Goal: Information Seeking & Learning: Check status

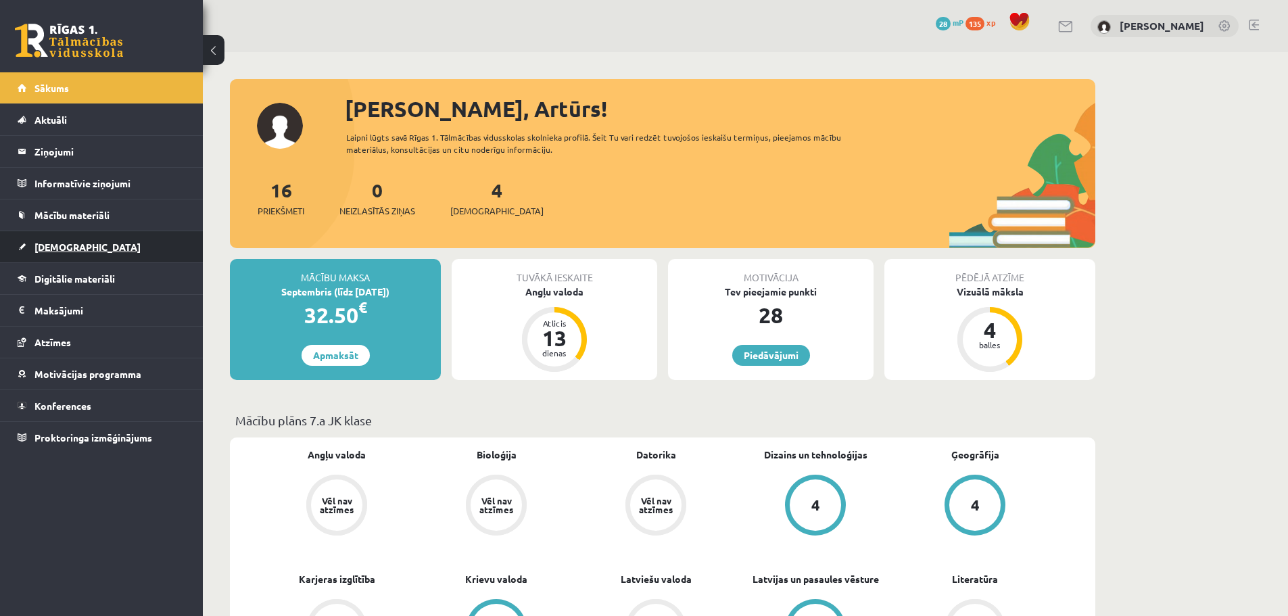
click at [76, 243] on link "[DEMOGRAPHIC_DATA]" at bounding box center [102, 246] width 168 height 31
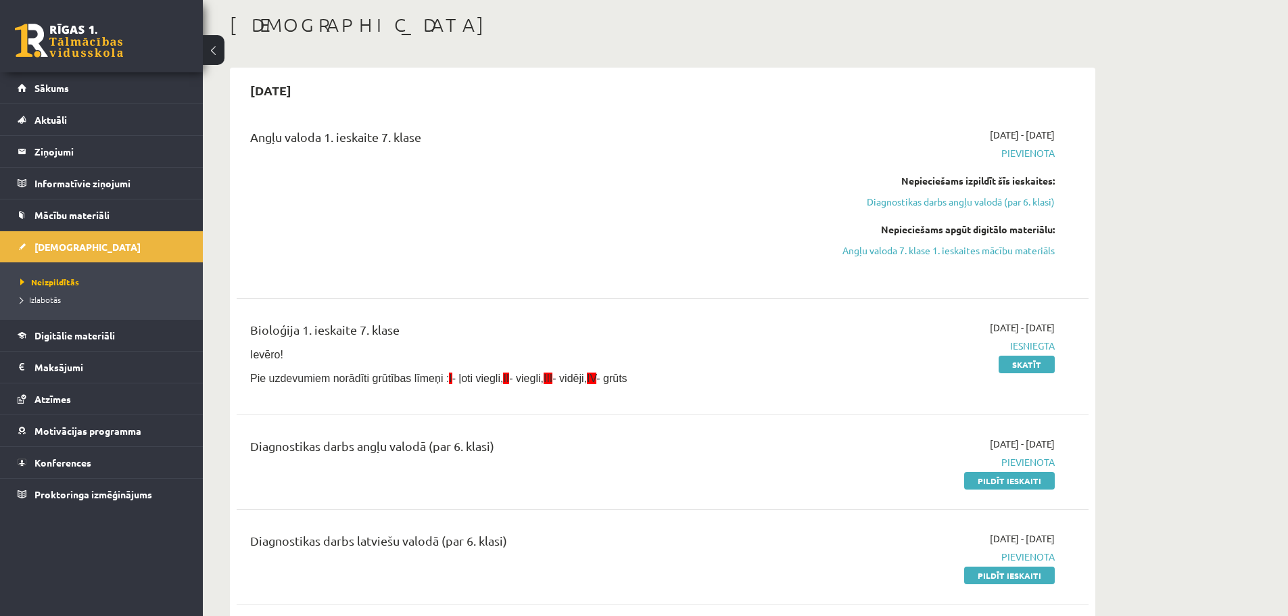
scroll to position [68, 0]
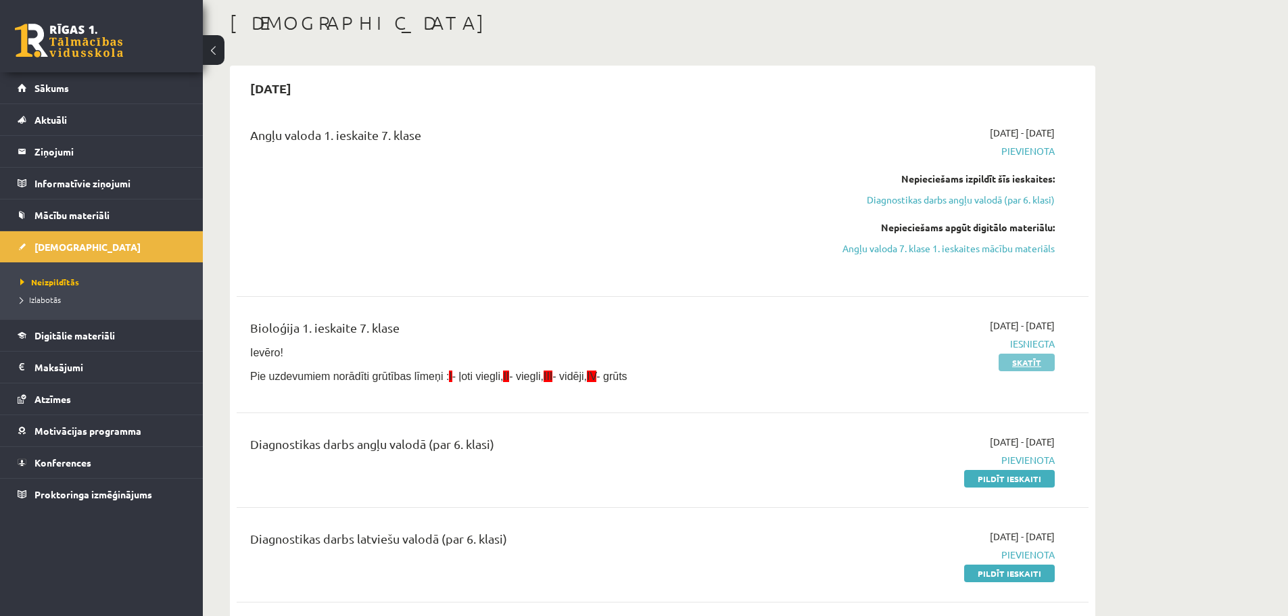
click at [1023, 356] on link "Skatīt" at bounding box center [1027, 363] width 56 height 18
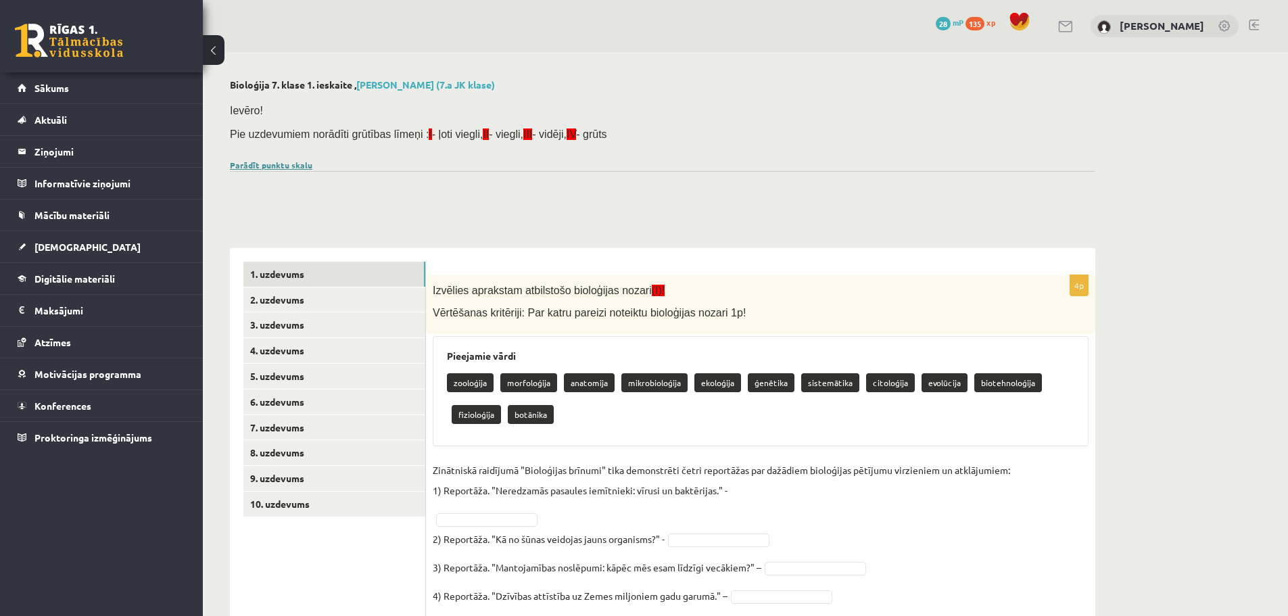
click at [292, 166] on link "Parādīt punktu skalu" at bounding box center [271, 165] width 83 height 11
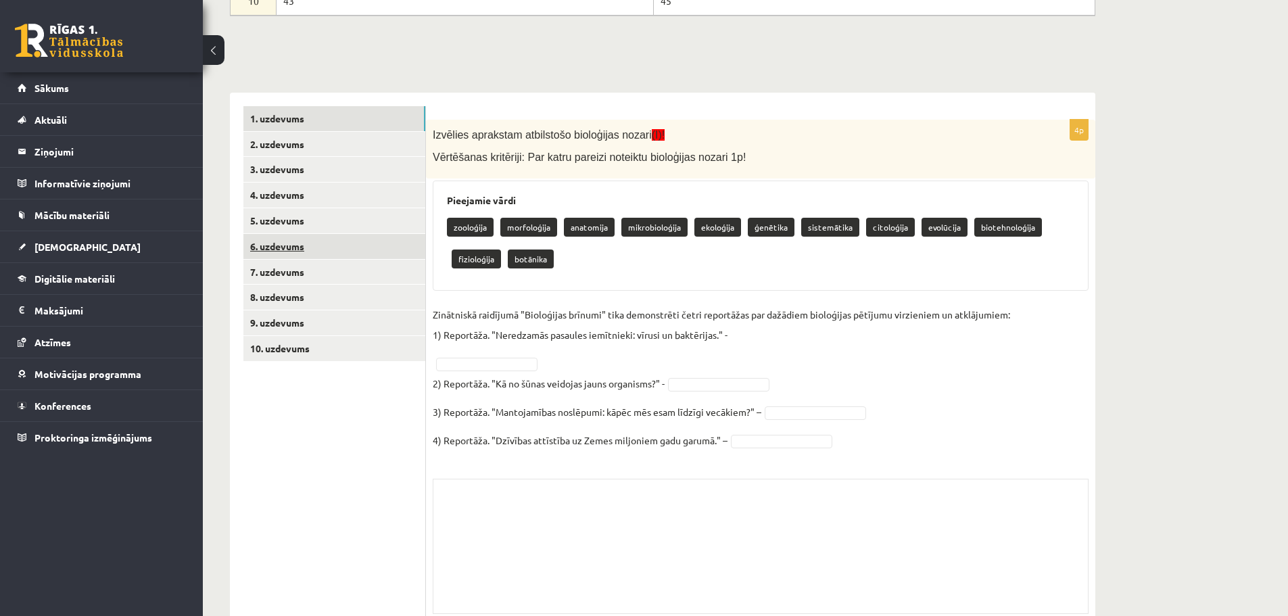
scroll to position [473, 0]
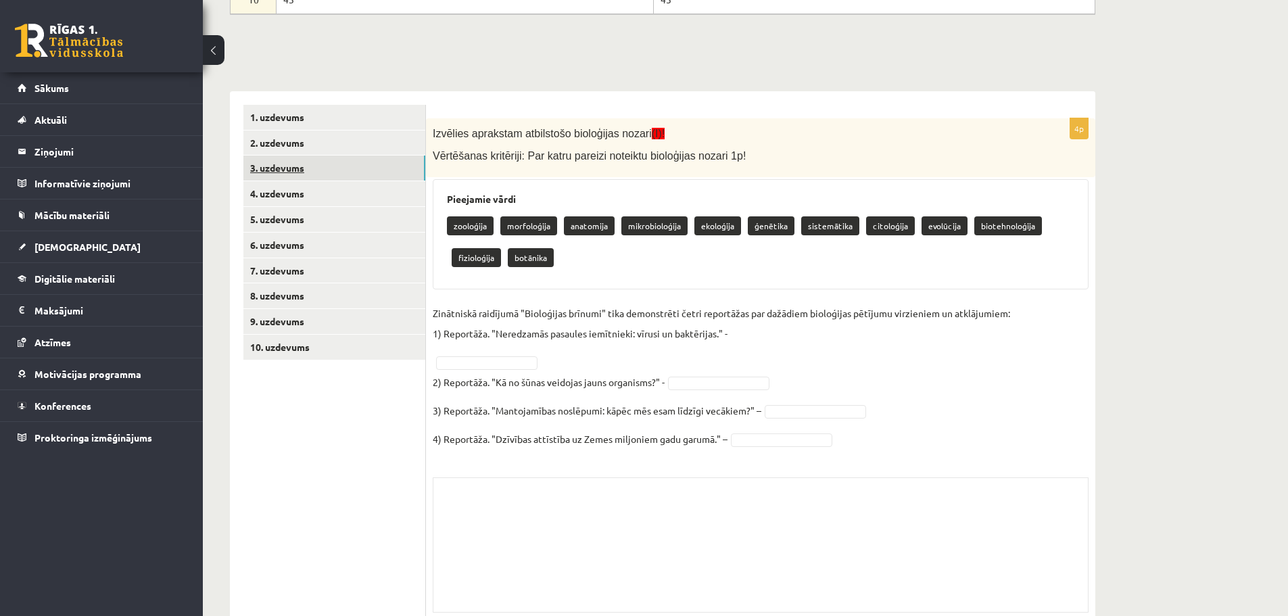
click at [325, 160] on link "3. uzdevums" at bounding box center [334, 168] width 182 height 25
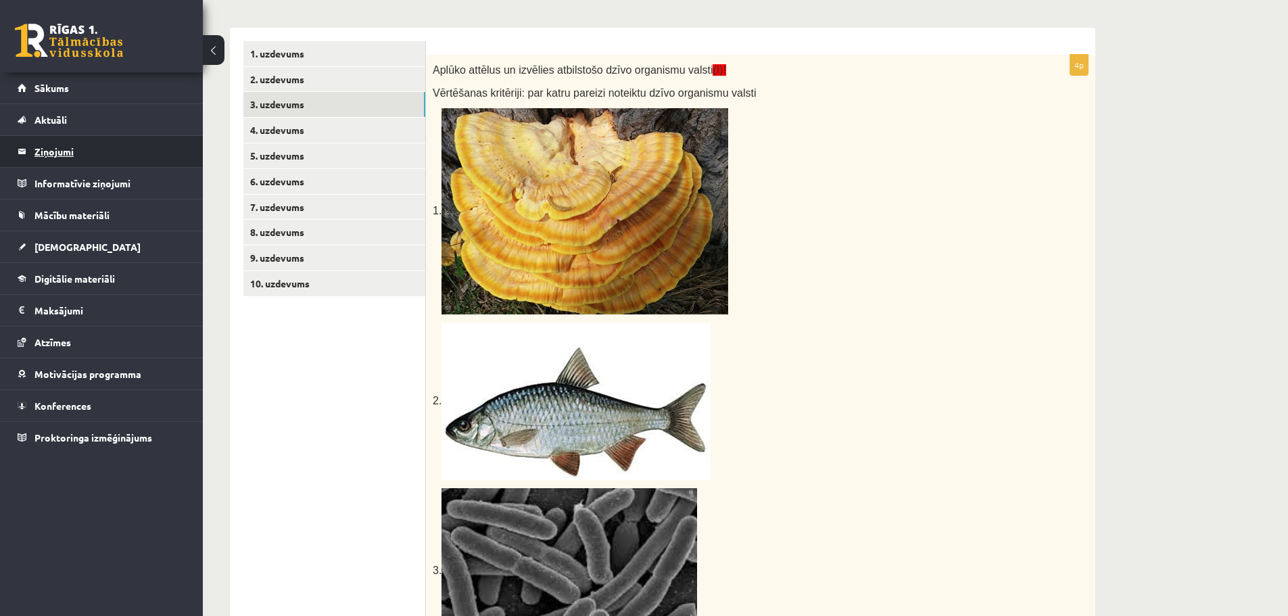
scroll to position [534, 0]
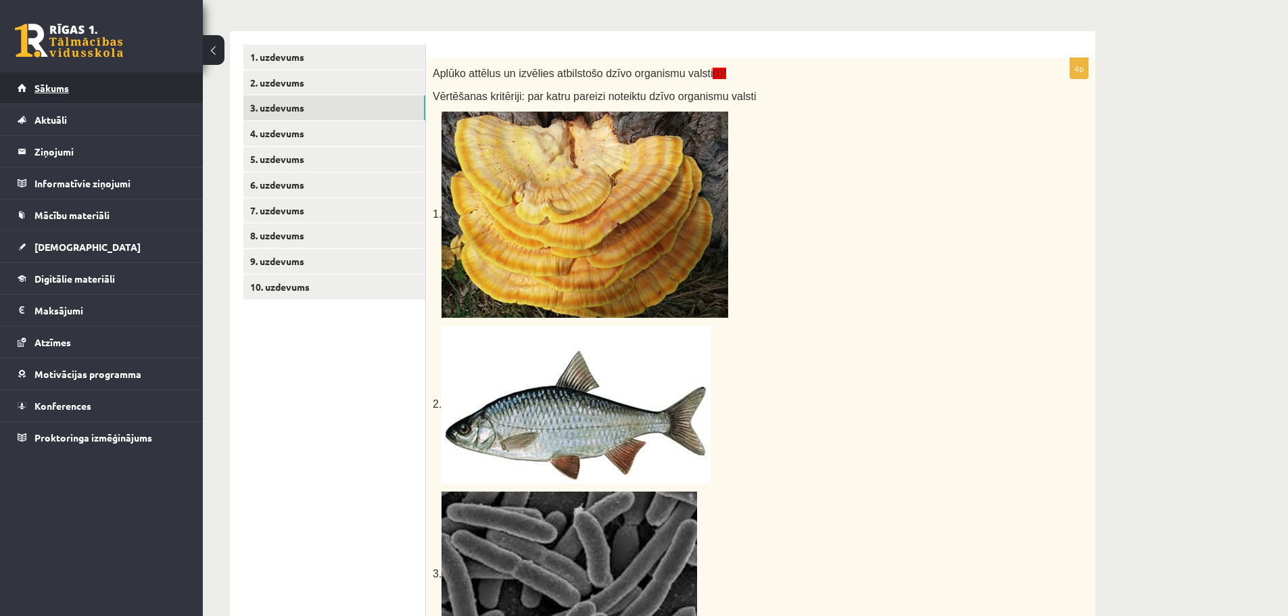
click at [111, 89] on link "Sākums" at bounding box center [102, 87] width 168 height 31
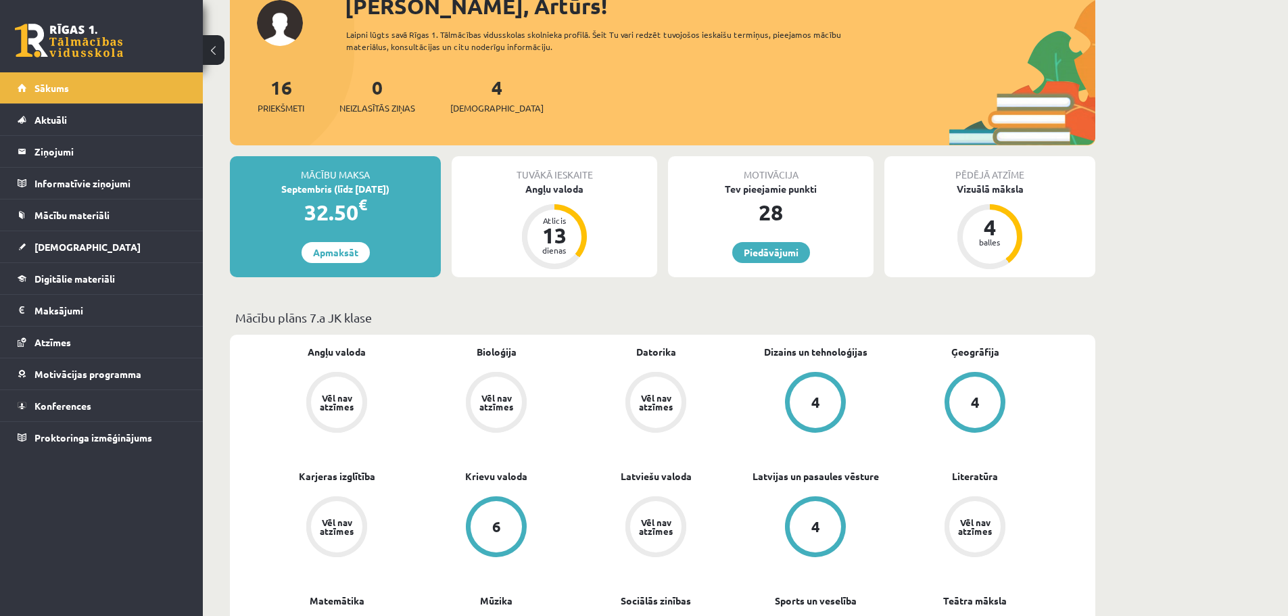
scroll to position [135, 0]
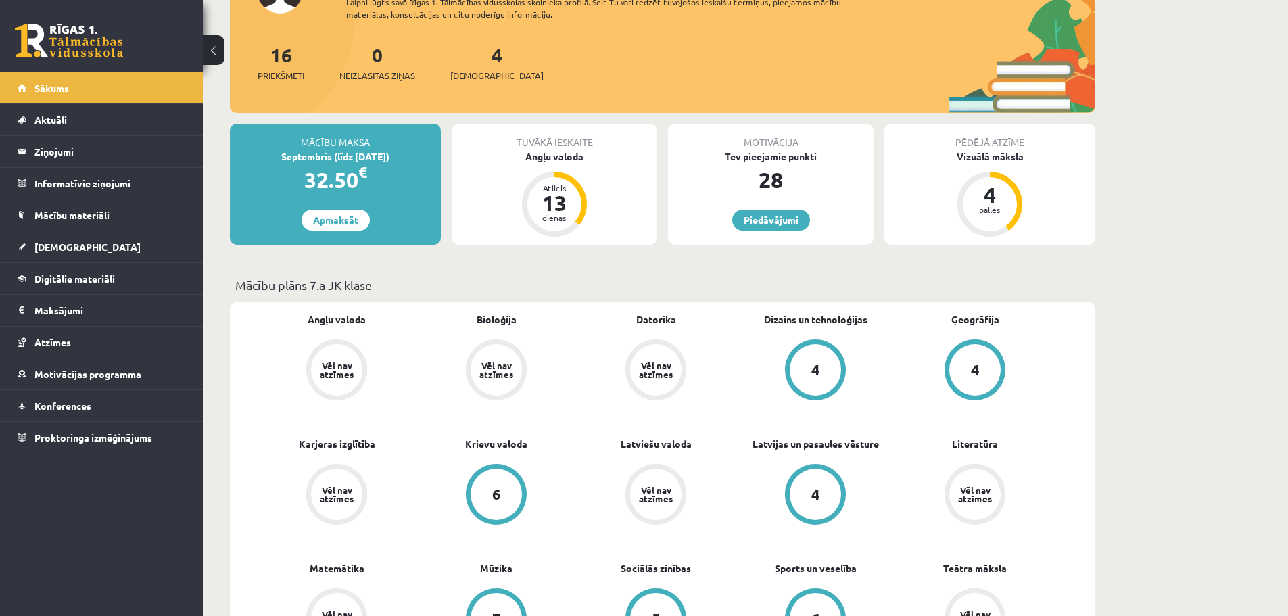
click at [503, 383] on div "Vēl nav atzīmes" at bounding box center [496, 369] width 51 height 51
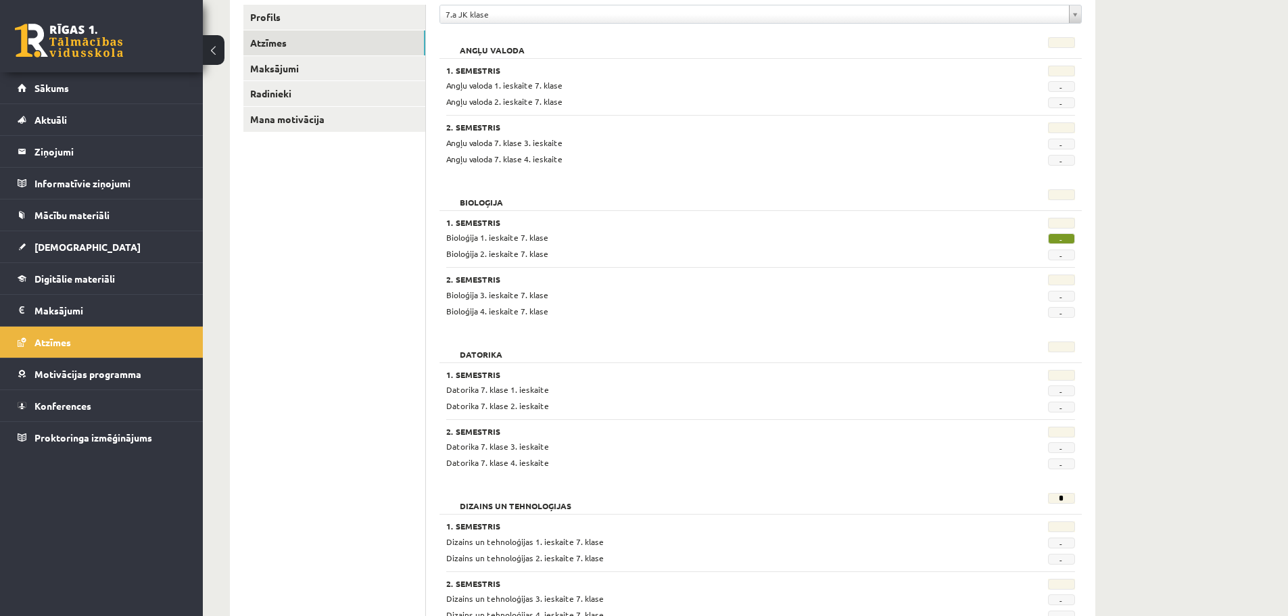
scroll to position [203, 0]
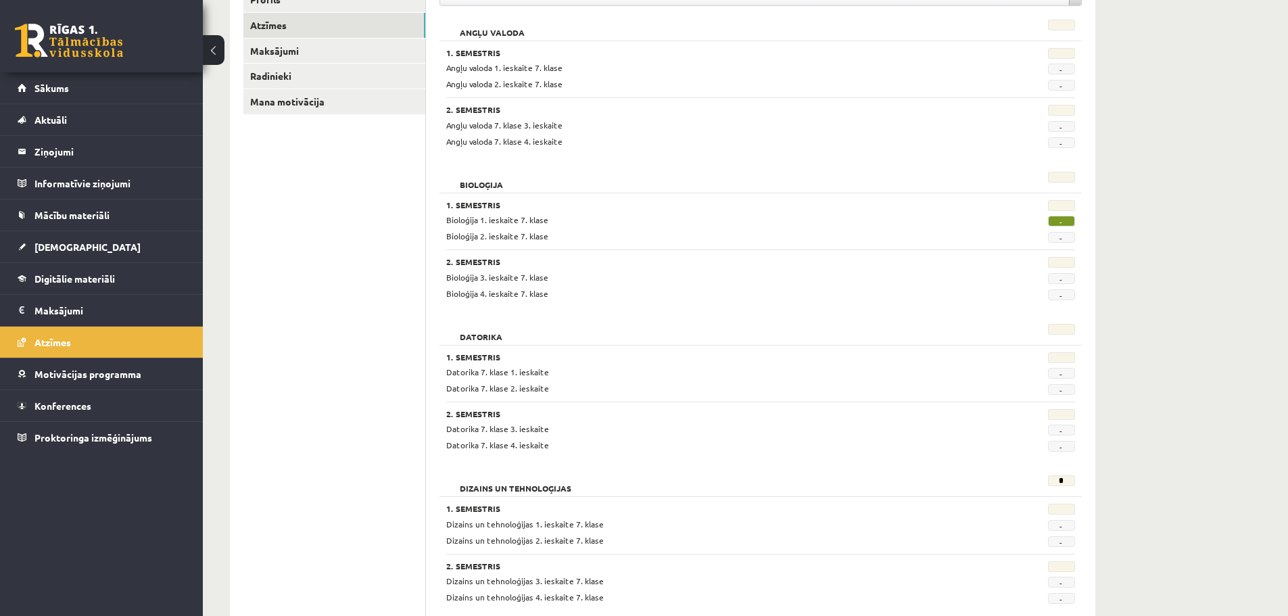
click at [1067, 218] on span "-" at bounding box center [1061, 221] width 27 height 11
drag, startPoint x: 1067, startPoint y: 218, endPoint x: 1039, endPoint y: 235, distance: 32.5
click at [1060, 223] on span "-" at bounding box center [1061, 221] width 27 height 11
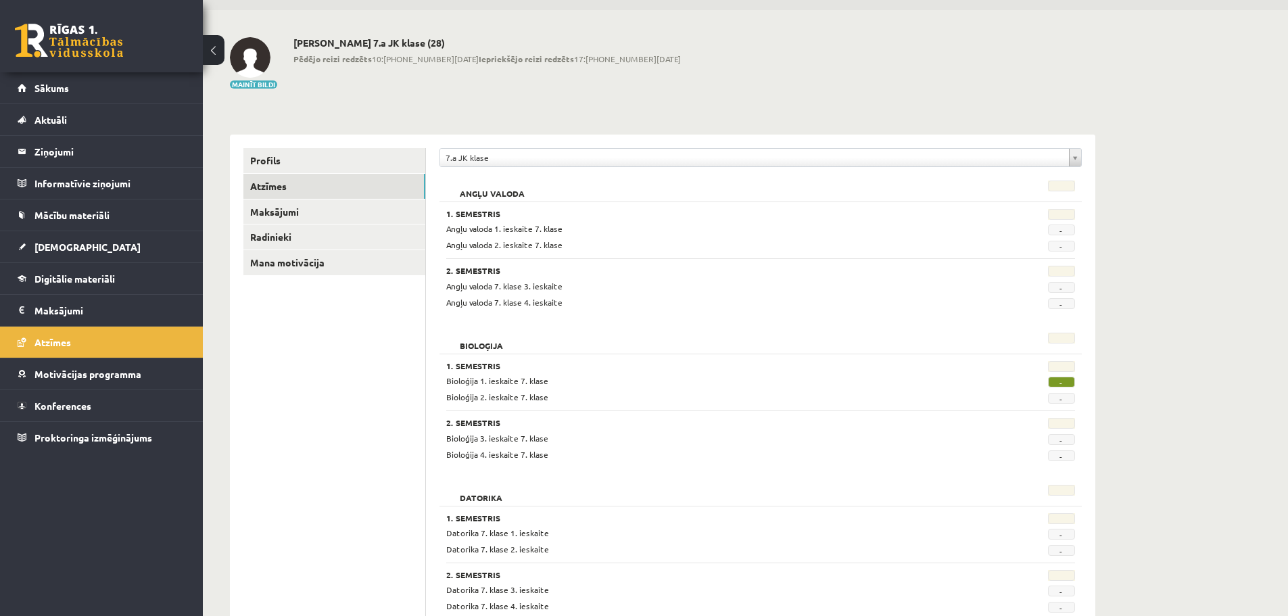
scroll to position [0, 0]
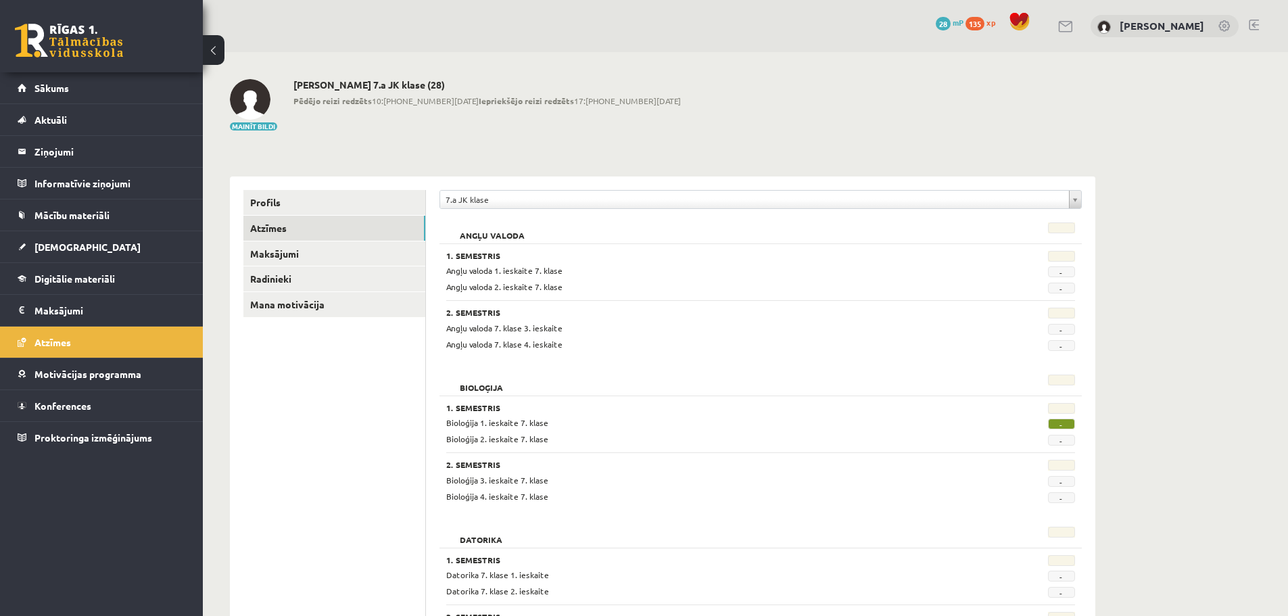
click at [246, 85] on img at bounding box center [250, 99] width 41 height 41
click at [110, 186] on legend "Informatīvie ziņojumi 1" at bounding box center [109, 183] width 151 height 31
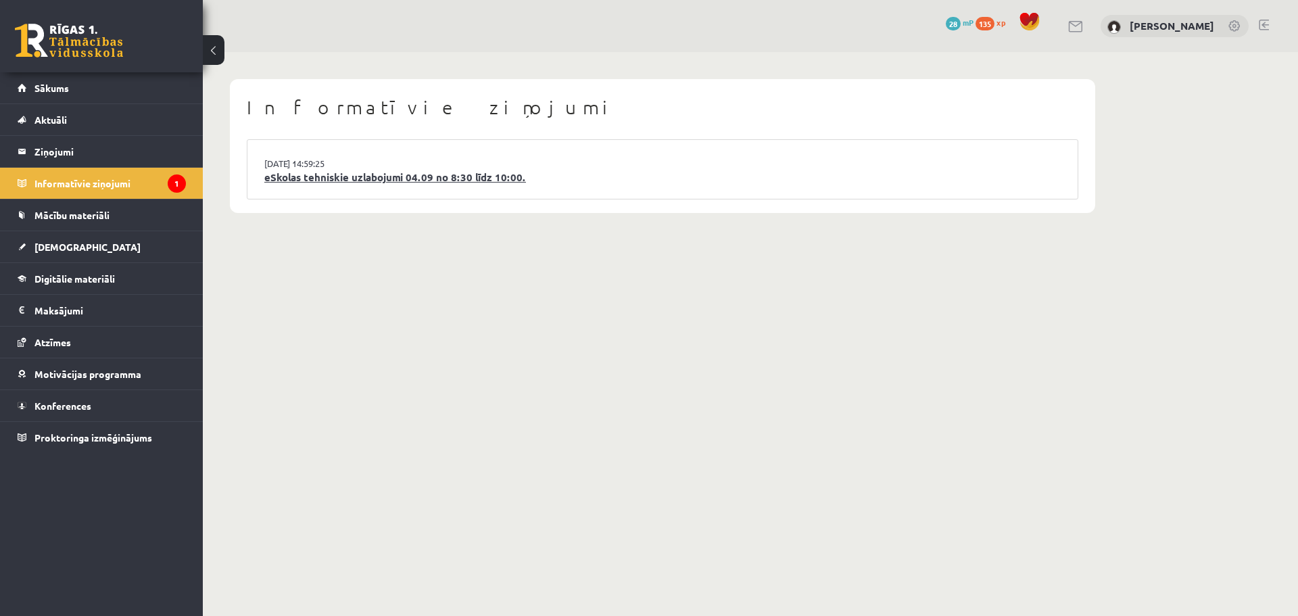
click at [321, 181] on link "eSkolas tehniskie uzlabojumi 04.09 no 8:30 līdz 10:00." at bounding box center [662, 178] width 797 height 16
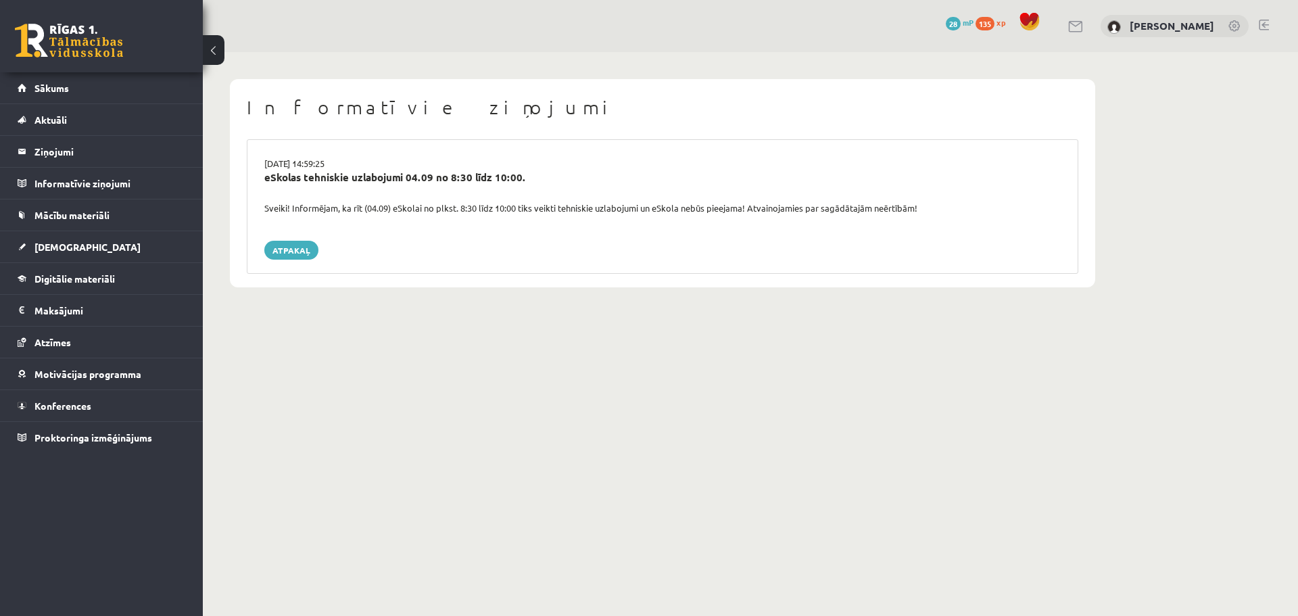
click at [349, 214] on div "Sveiki! Informējam, ka rīt (04.09) eSkolai no plkst. 8:30 līdz 10:00 tiks veikt…" at bounding box center [662, 209] width 817 height 14
click at [352, 211] on div "Sveiki! Informējam, ka rīt (04.09) eSkolai no plkst. 8:30 līdz 10:00 tiks veikt…" at bounding box center [662, 209] width 817 height 14
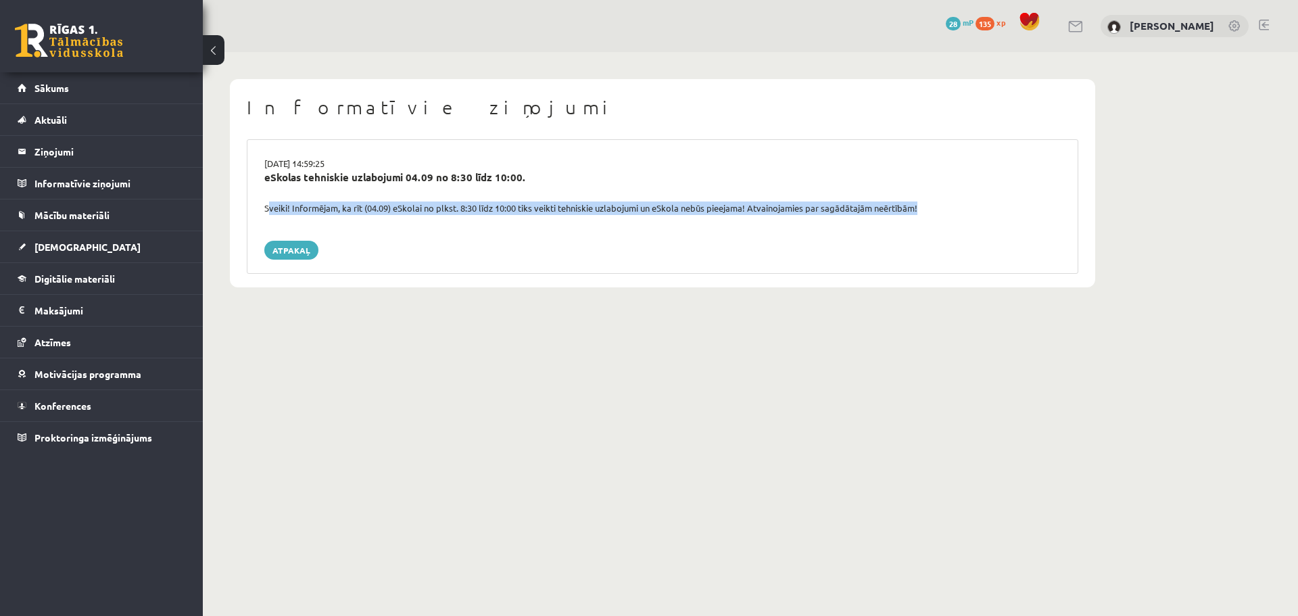
click at [352, 211] on div "Sveiki! Informējam, ka rīt (04.09) eSkolai no plkst. 8:30 līdz 10:00 tiks veikt…" at bounding box center [662, 209] width 817 height 14
click at [466, 209] on div "Sveiki! Informējam, ka rīt (04.09) eSkolai no plkst. 8:30 līdz 10:00 tiks veikt…" at bounding box center [662, 209] width 817 height 14
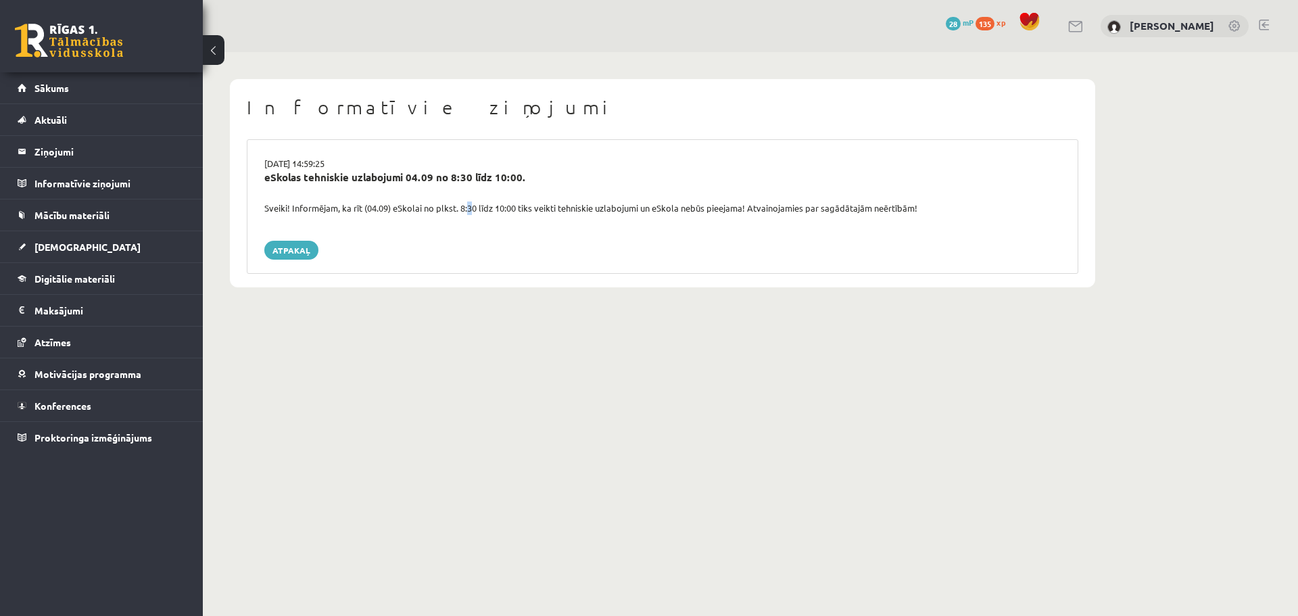
click at [466, 209] on div "Sveiki! Informējam, ka rīt (04.09) eSkolai no plkst. 8:30 līdz 10:00 tiks veikt…" at bounding box center [662, 209] width 817 height 14
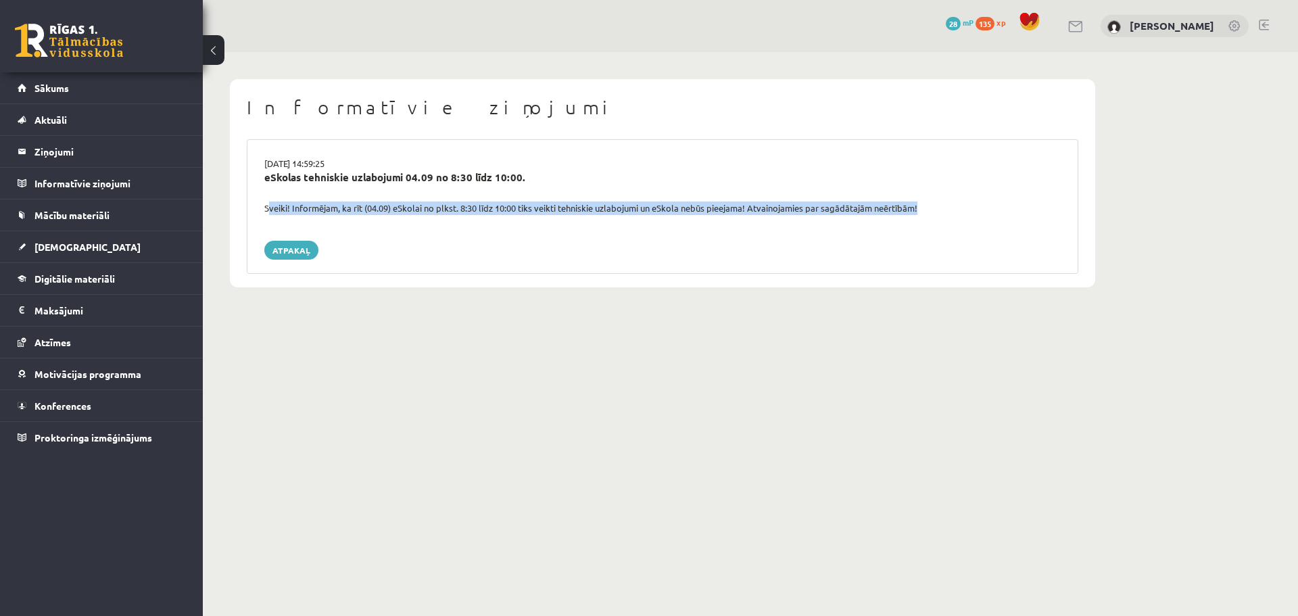
click at [466, 209] on div "Sveiki! Informējam, ka rīt (04.09) eSkolai no plkst. 8:30 līdz 10:00 tiks veikt…" at bounding box center [662, 209] width 817 height 14
click at [290, 243] on link "Atpakaļ" at bounding box center [291, 250] width 54 height 19
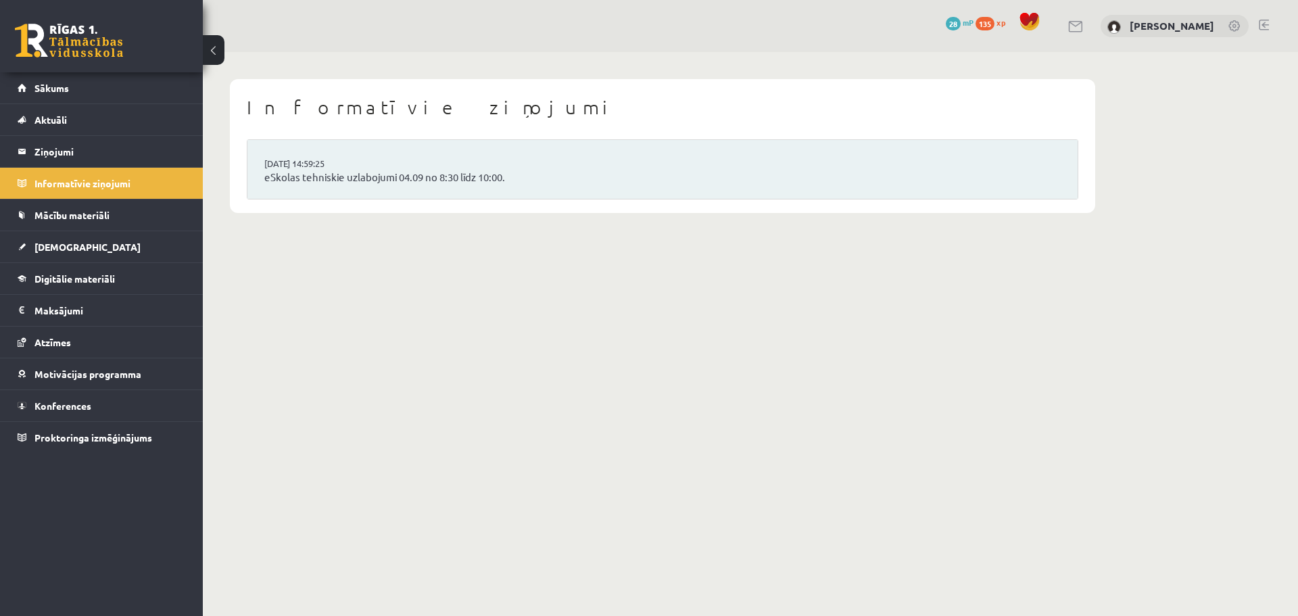
click at [149, 222] on link "Mācību materiāli" at bounding box center [102, 215] width 168 height 31
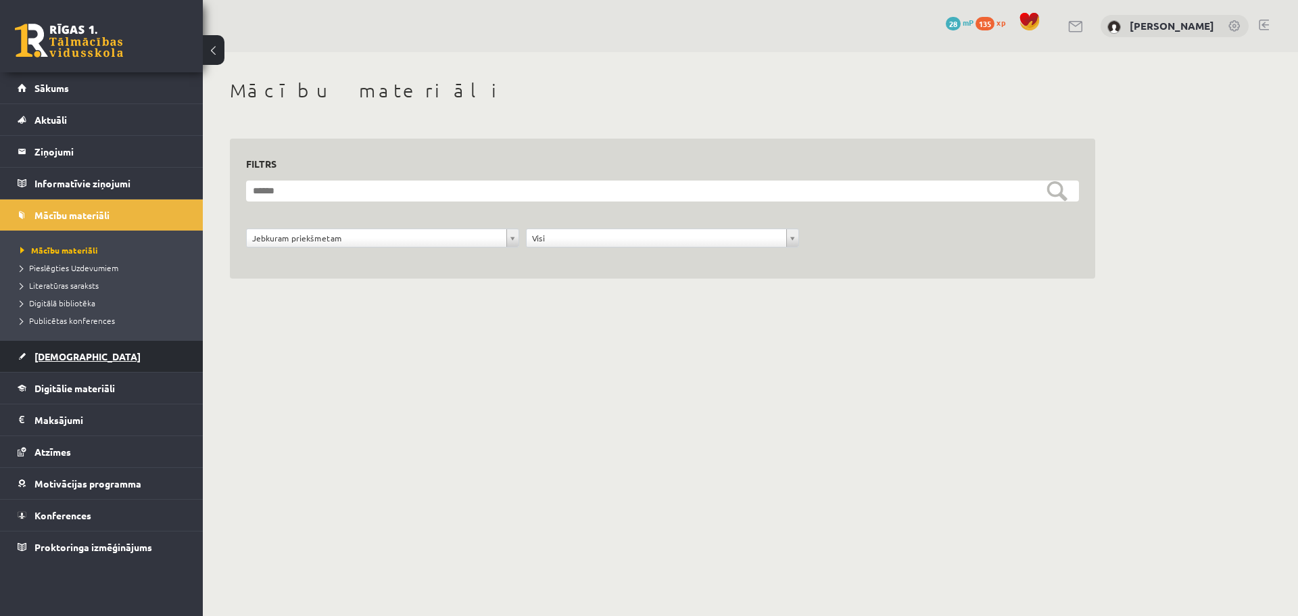
click at [120, 346] on link "[DEMOGRAPHIC_DATA]" at bounding box center [102, 356] width 168 height 31
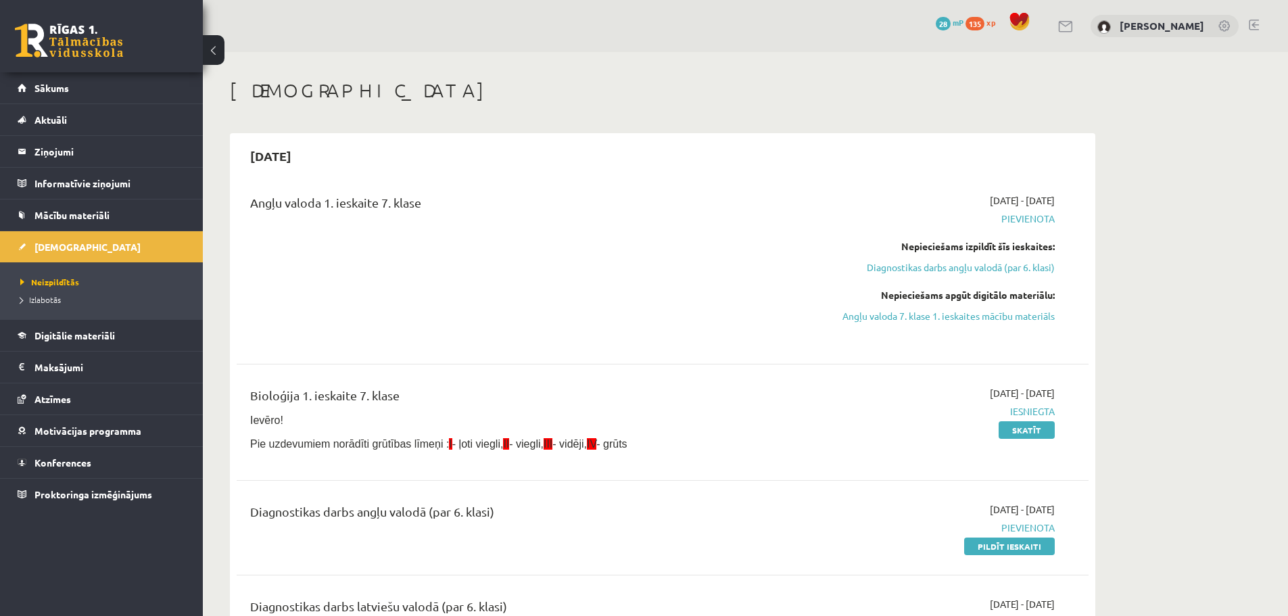
click at [1036, 413] on span "Iesniegta" at bounding box center [927, 411] width 255 height 14
click at [1014, 422] on link "Skatīt" at bounding box center [1027, 430] width 56 height 18
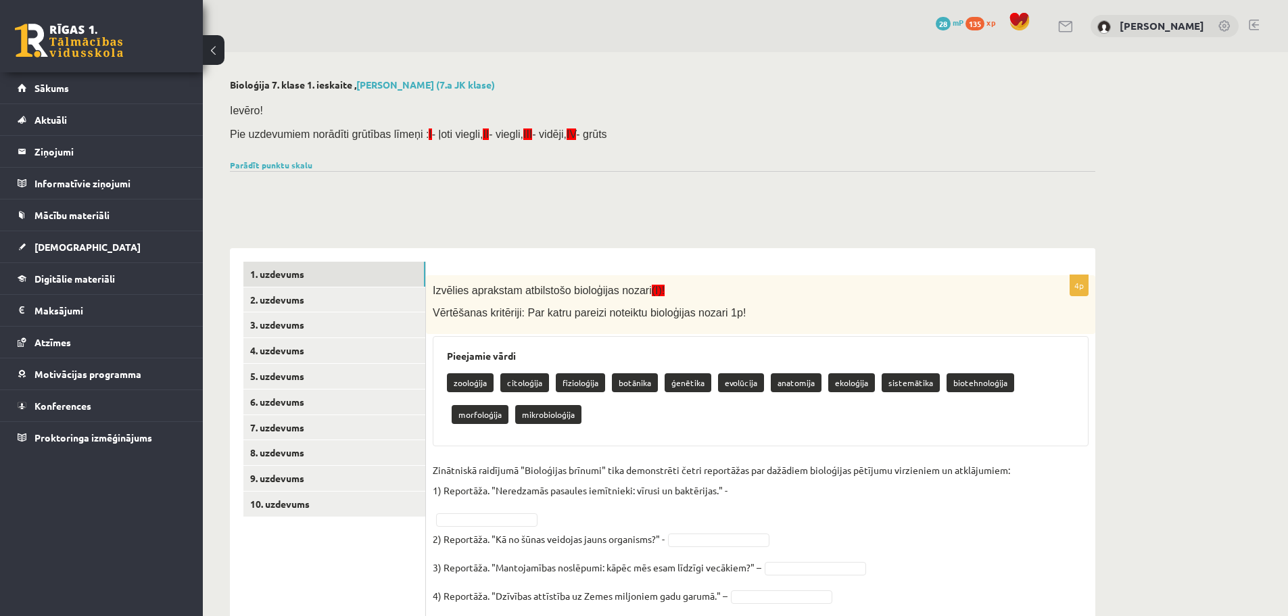
click at [1140, 479] on div "Bioloģija 7. klase 1. ieskaite , [PERSON_NAME] (7.a JK klase) Ievēro! Pie uzdev…" at bounding box center [745, 434] width 1085 height 765
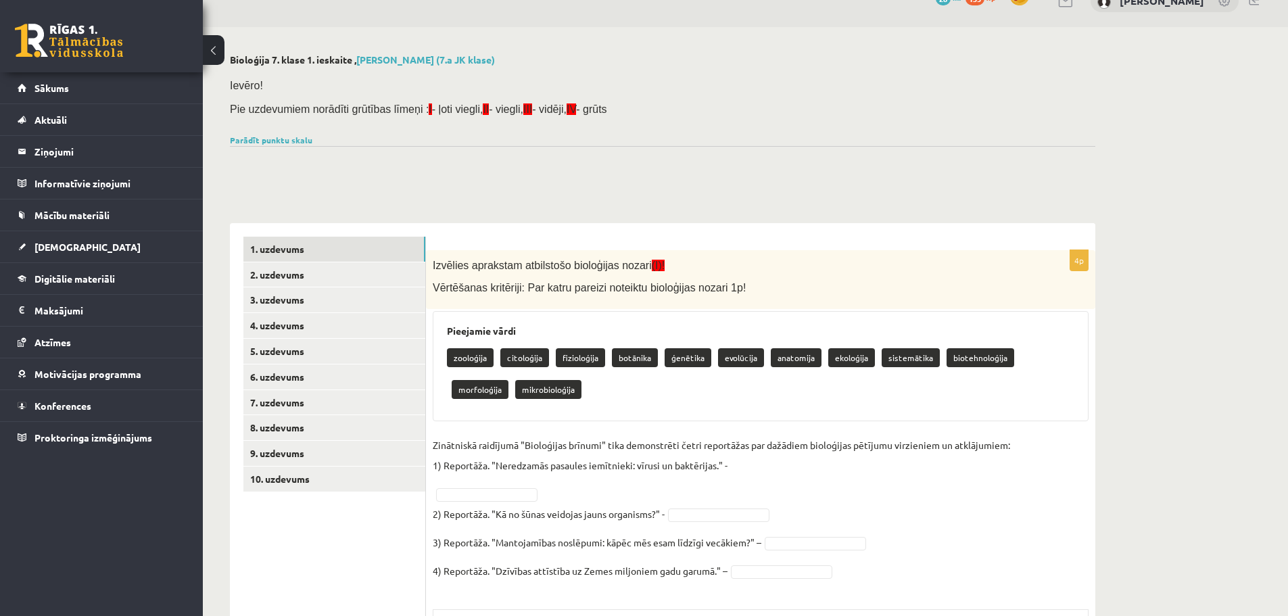
scroll to position [68, 0]
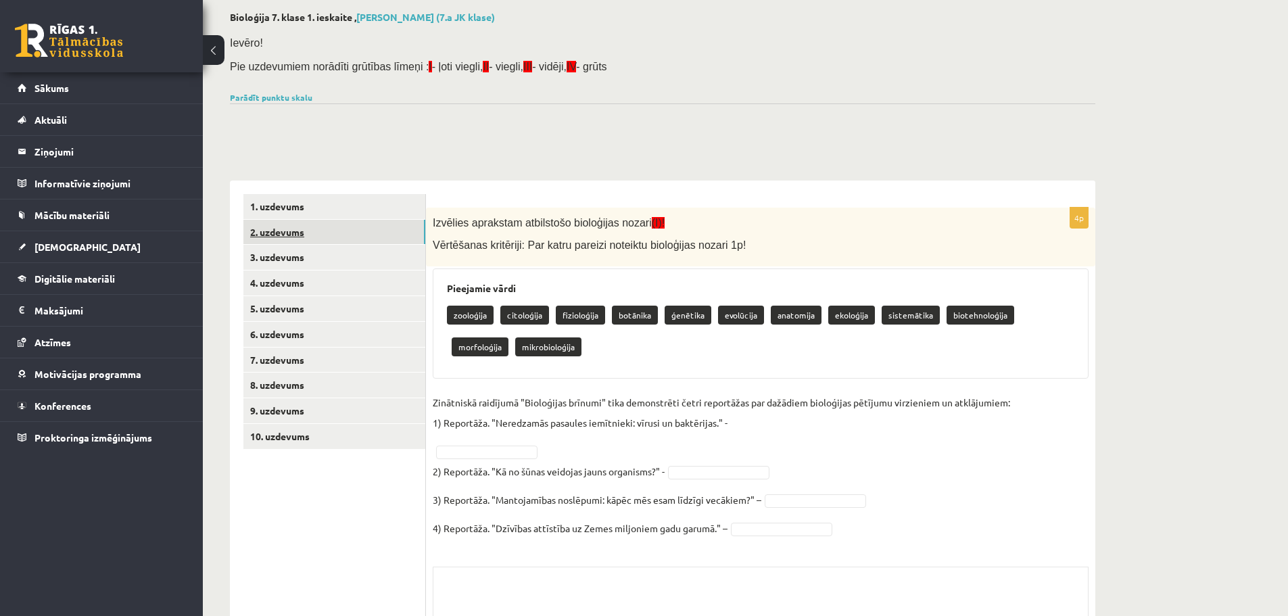
click at [338, 222] on link "2. uzdevums" at bounding box center [334, 232] width 182 height 25
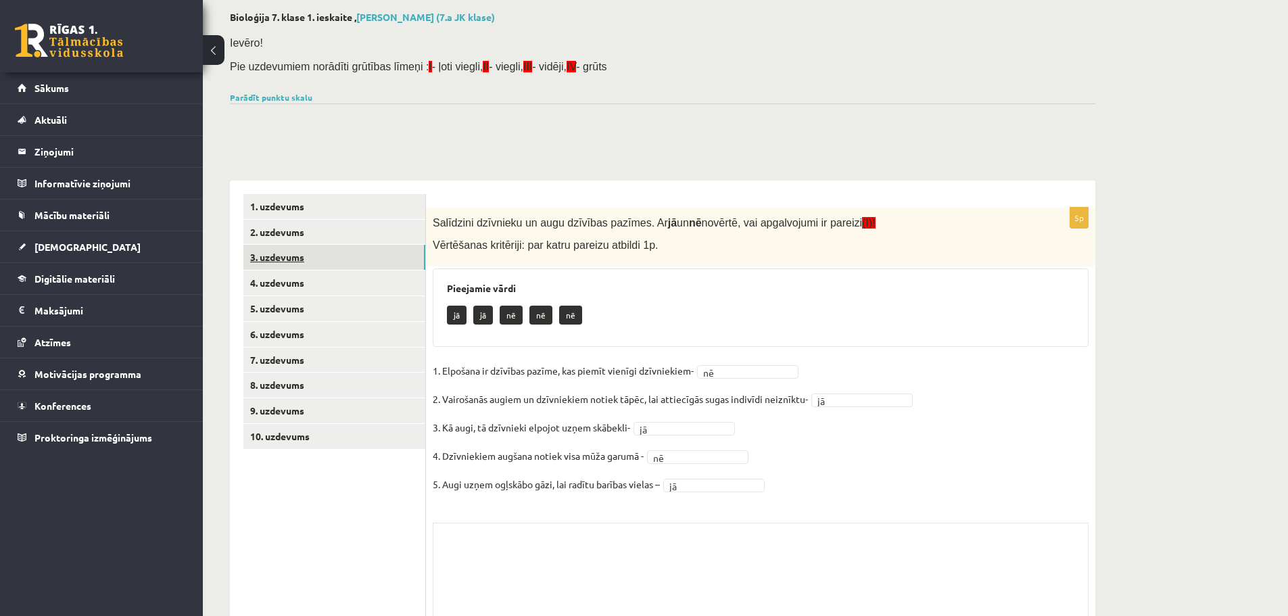
click at [309, 265] on link "3. uzdevums" at bounding box center [334, 257] width 182 height 25
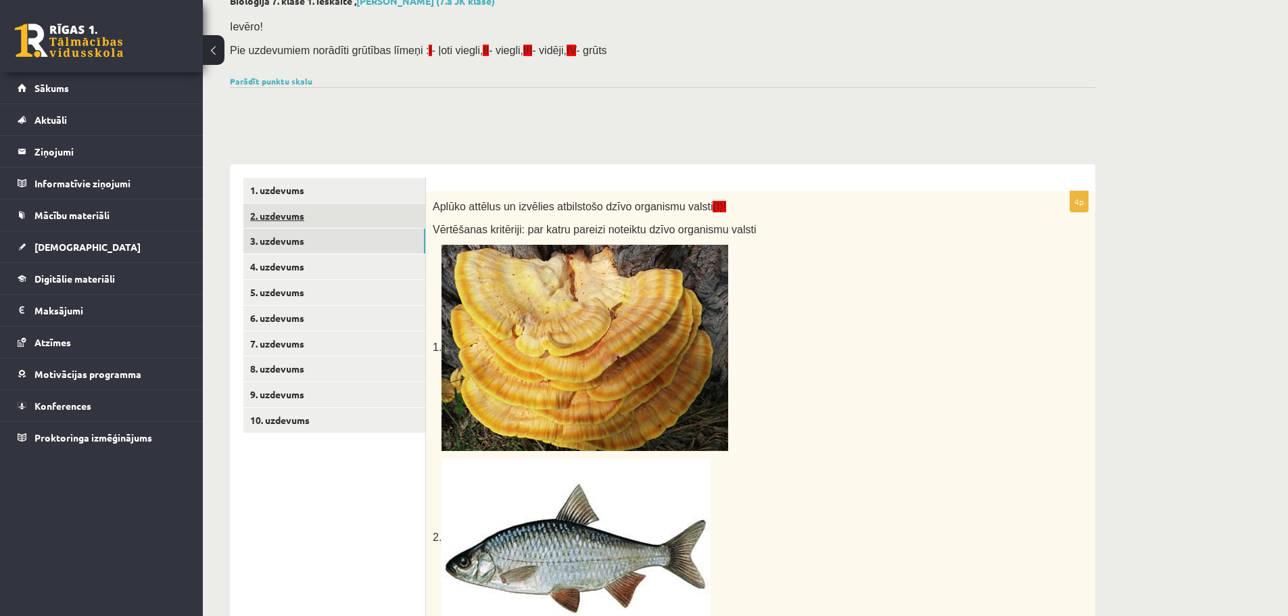
scroll to position [82, 0]
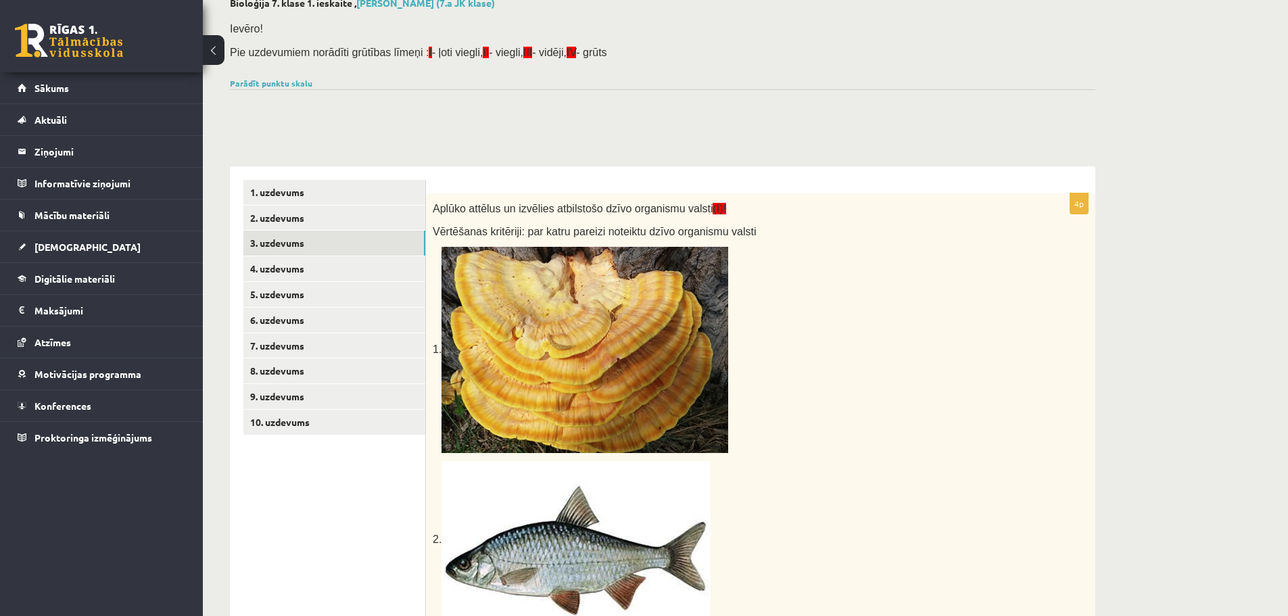
click at [260, 77] on div "Parādīt punktu skalu Atzīme No Līdz 1 0 8 2 9 13 3 14 17 4 18 22 5 23 26 6 27 3…" at bounding box center [663, 83] width 866 height 12
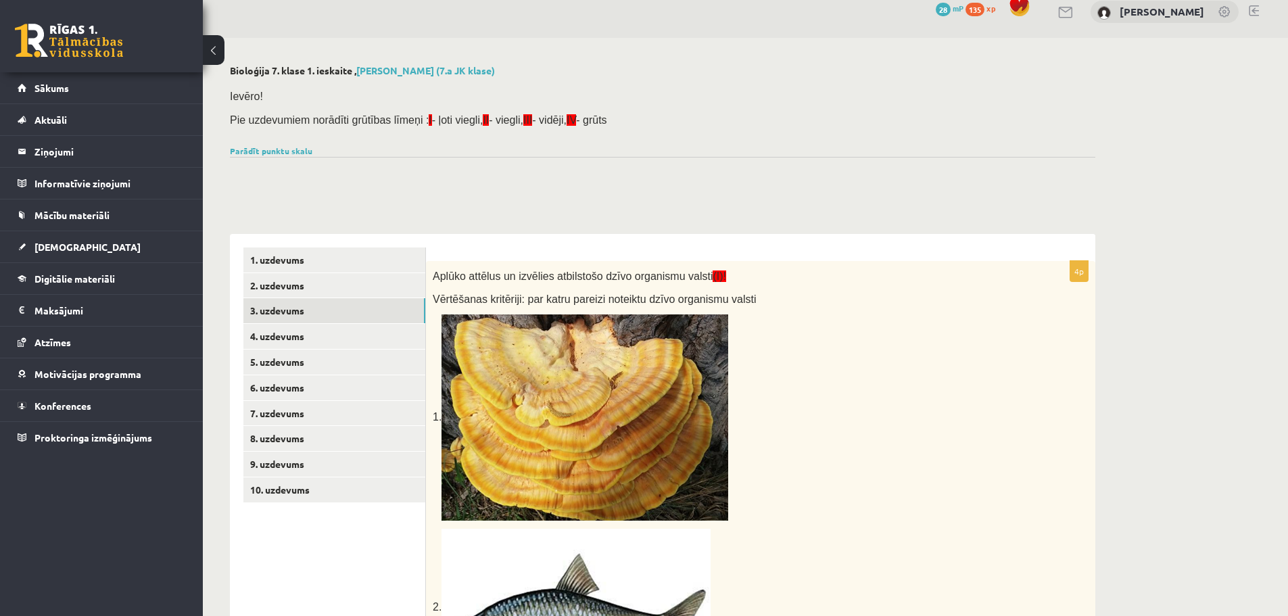
scroll to position [0, 0]
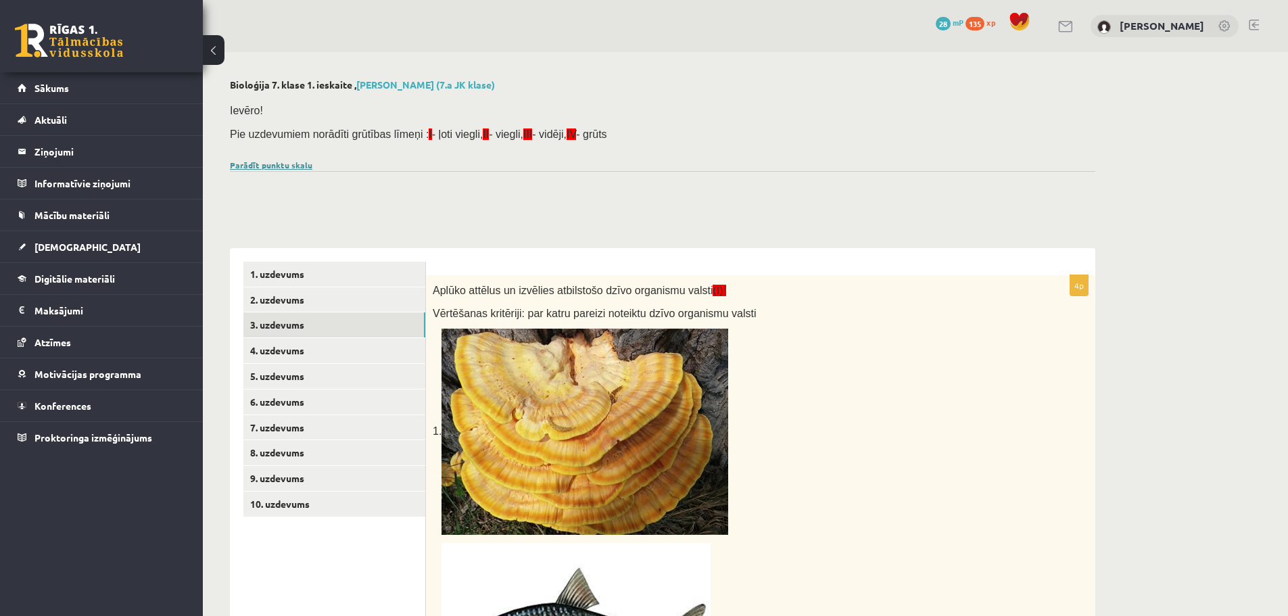
click at [287, 164] on link "Parādīt punktu skalu" at bounding box center [271, 165] width 83 height 11
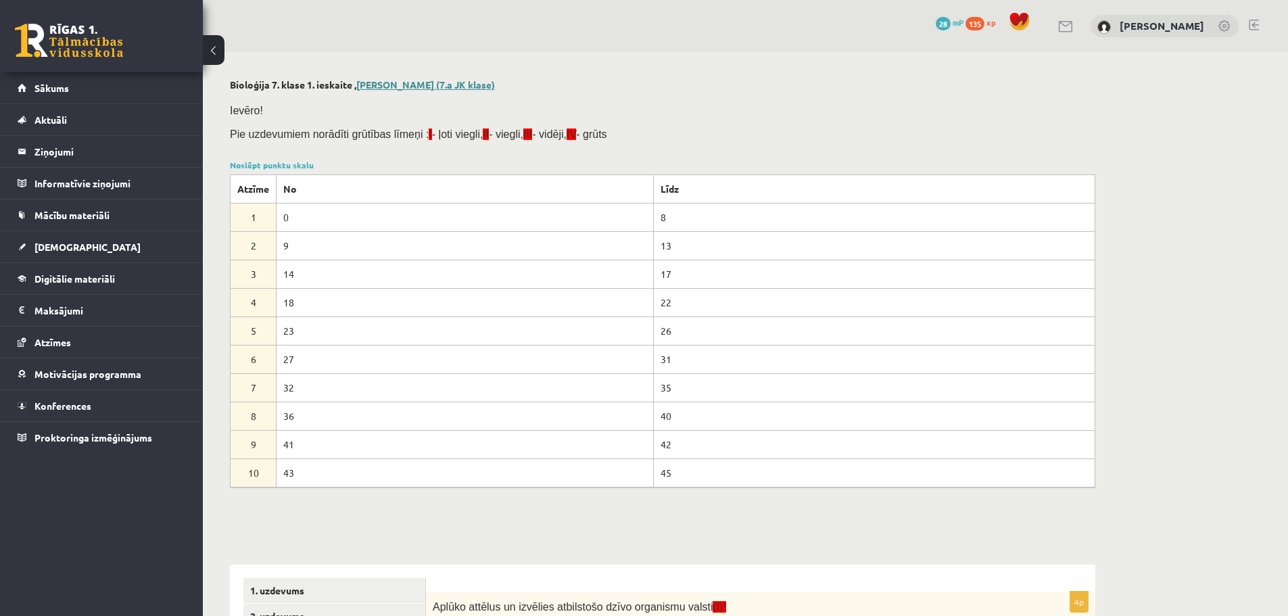
click at [394, 85] on link "Artūrs Šefanovskis (7.a JK klase)" at bounding box center [425, 84] width 139 height 12
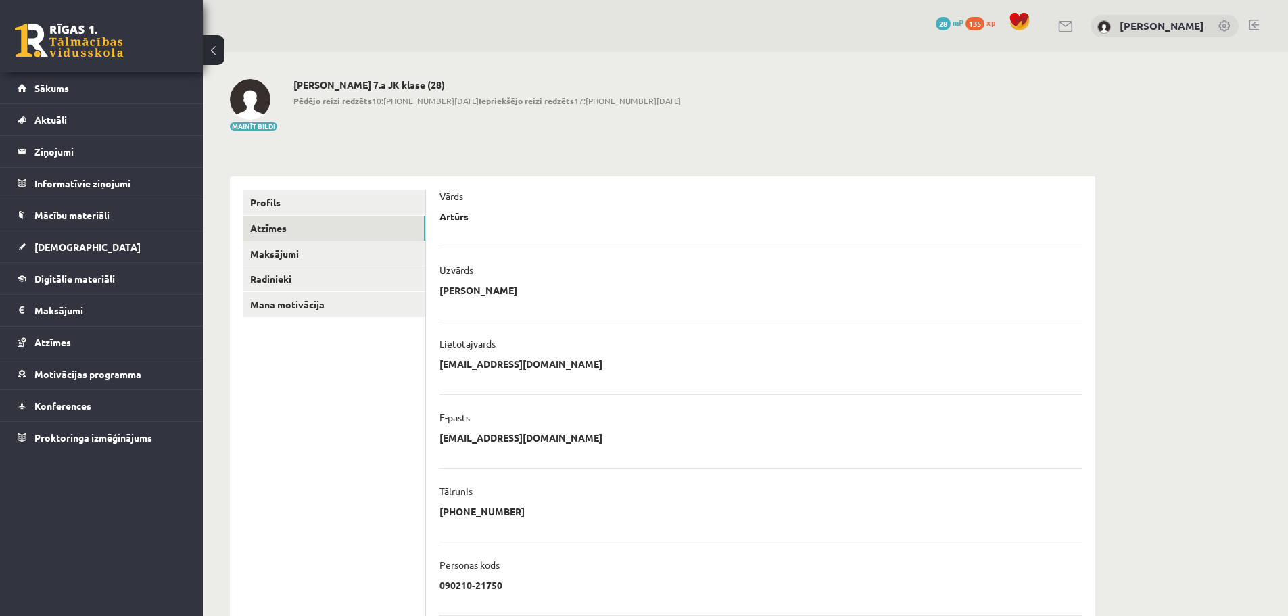
click at [320, 228] on link "Atzīmes" at bounding box center [334, 228] width 182 height 25
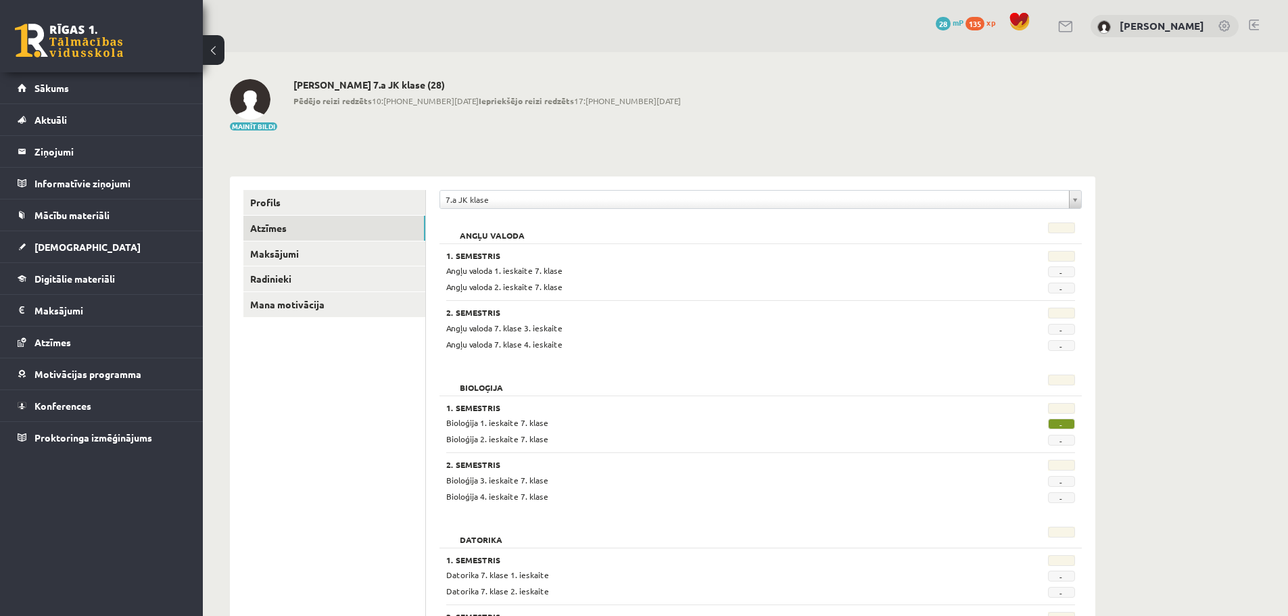
click at [1060, 421] on span "-" at bounding box center [1061, 424] width 27 height 11
drag, startPoint x: 533, startPoint y: 421, endPoint x: 524, endPoint y: 423, distance: 9.2
click at [532, 423] on span "Bioloģija 1. ieskaite 7. klase" at bounding box center [497, 422] width 102 height 11
click at [457, 421] on span "Bioloģija 1. ieskaite 7. klase" at bounding box center [497, 422] width 102 height 11
click at [61, 248] on span "[DEMOGRAPHIC_DATA]" at bounding box center [87, 247] width 106 height 12
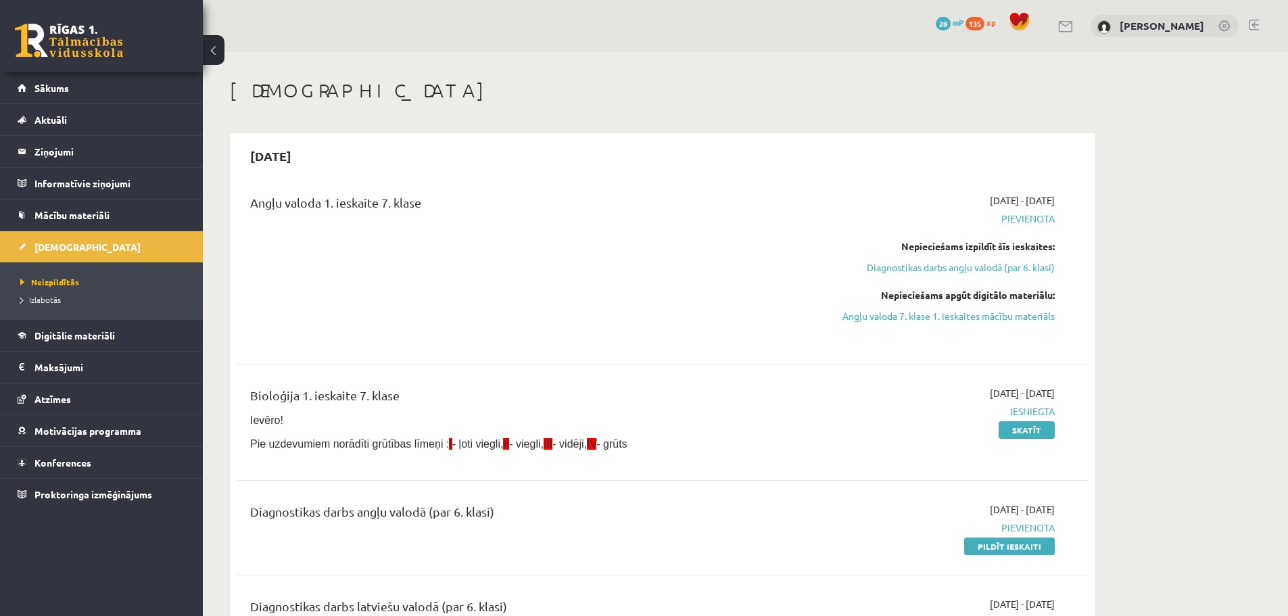
click at [1014, 408] on span "Iesniegta" at bounding box center [927, 411] width 255 height 14
click at [985, 430] on div "2025-09-01 - 2025-09-15 Iesniegta Skatīt" at bounding box center [927, 422] width 275 height 72
click at [1025, 427] on link "Skatīt" at bounding box center [1027, 430] width 56 height 18
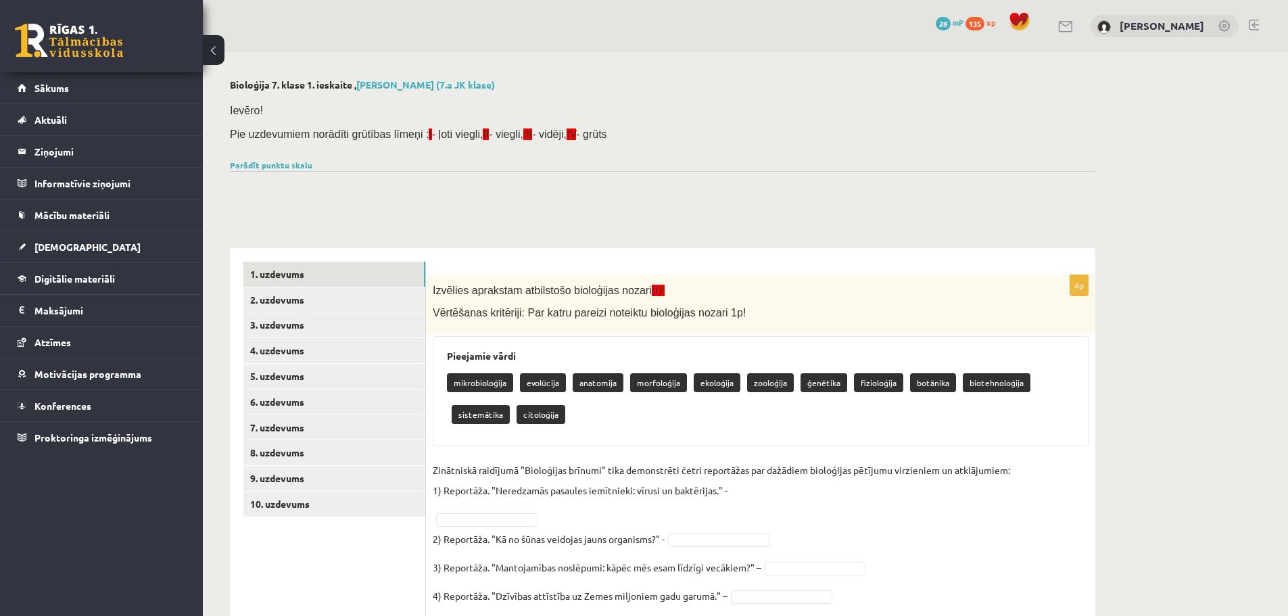
click at [282, 155] on div "Ievēro! Pie uzdevumiem norādīti grūtības līmeņi : I - ļoti viegli, II - viegli,…" at bounding box center [663, 125] width 866 height 61
click at [273, 159] on div "Parādīt punktu skalu Atzīme No Līdz 1 0 8 2 9 13 3 14 17 4 18 22 5 23 26 6 27 3…" at bounding box center [663, 165] width 866 height 12
click at [272, 166] on link "Parādīt punktu skalu" at bounding box center [271, 165] width 83 height 11
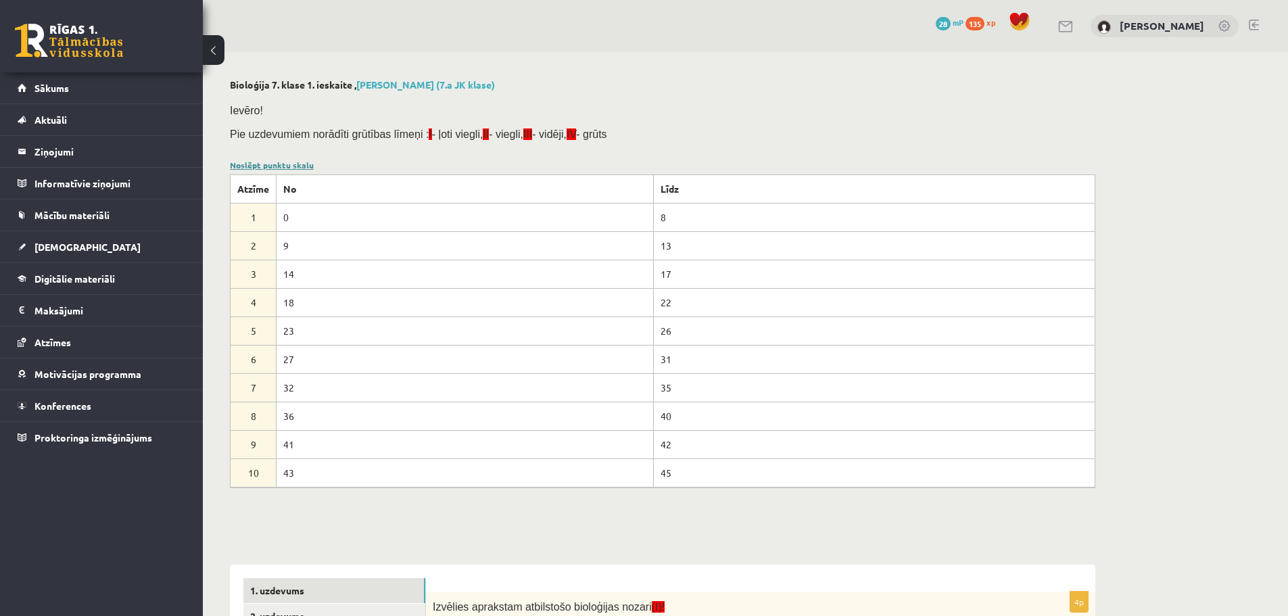
click at [252, 166] on link "Noslēpt punktu skalu" at bounding box center [272, 165] width 84 height 11
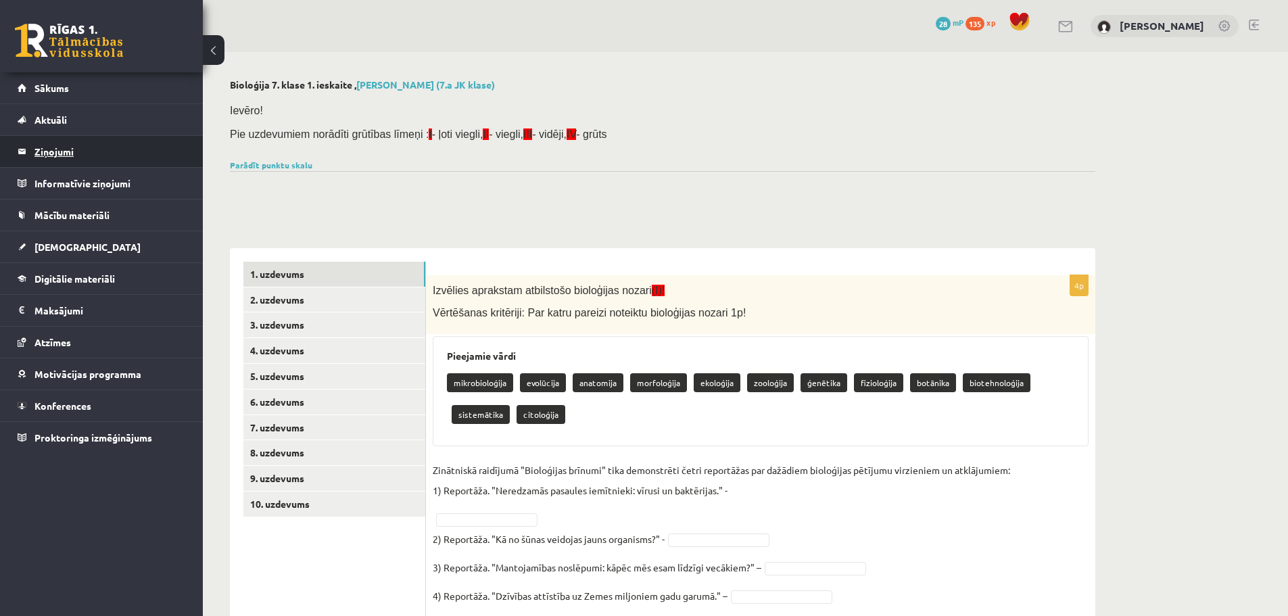
click at [76, 153] on legend "Ziņojumi 0" at bounding box center [109, 151] width 151 height 31
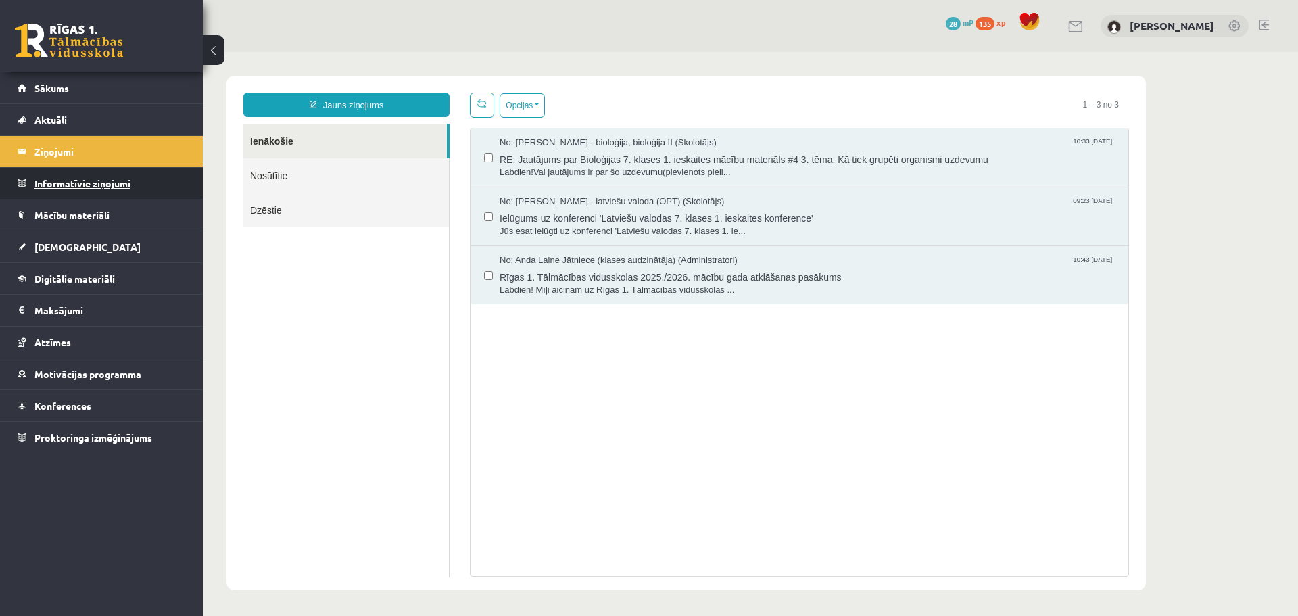
click at [76, 175] on legend "Informatīvie ziņojumi 0" at bounding box center [109, 183] width 151 height 31
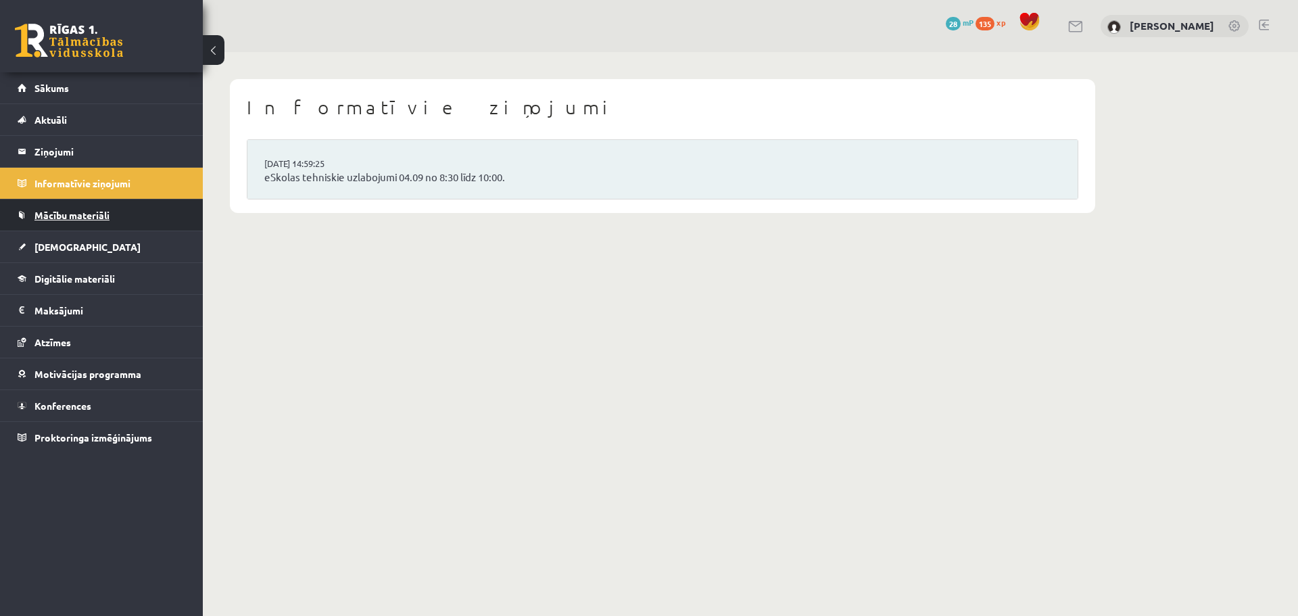
click at [87, 212] on span "Mācību materiāli" at bounding box center [71, 215] width 75 height 12
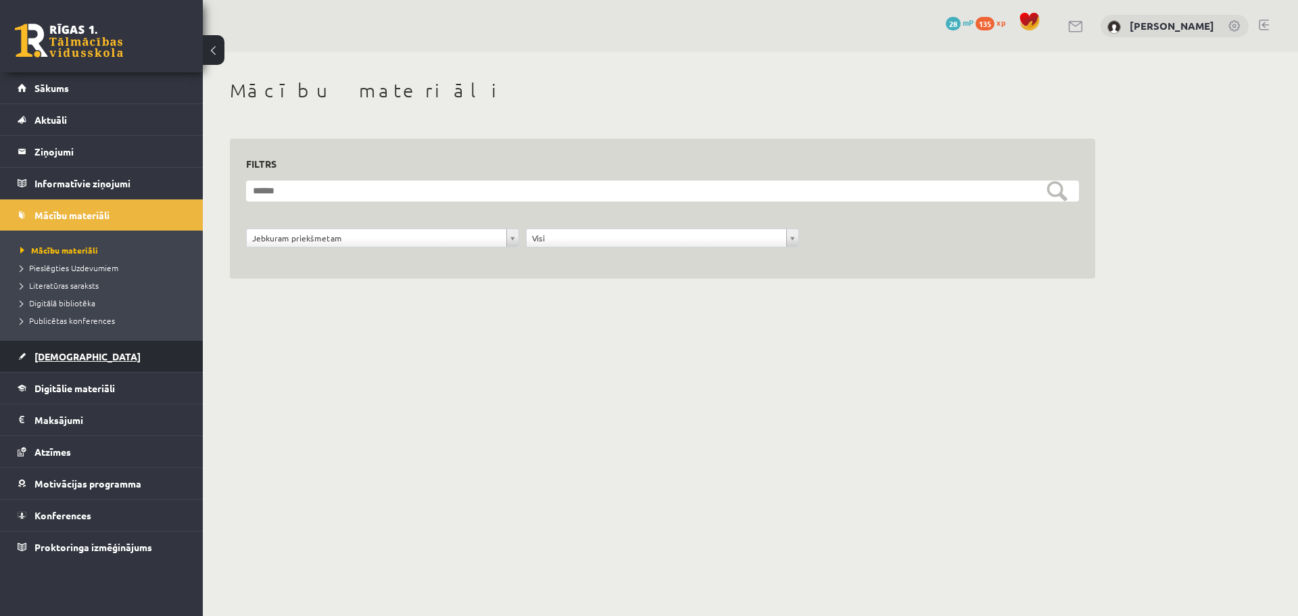
click at [85, 358] on link "[DEMOGRAPHIC_DATA]" at bounding box center [102, 356] width 168 height 31
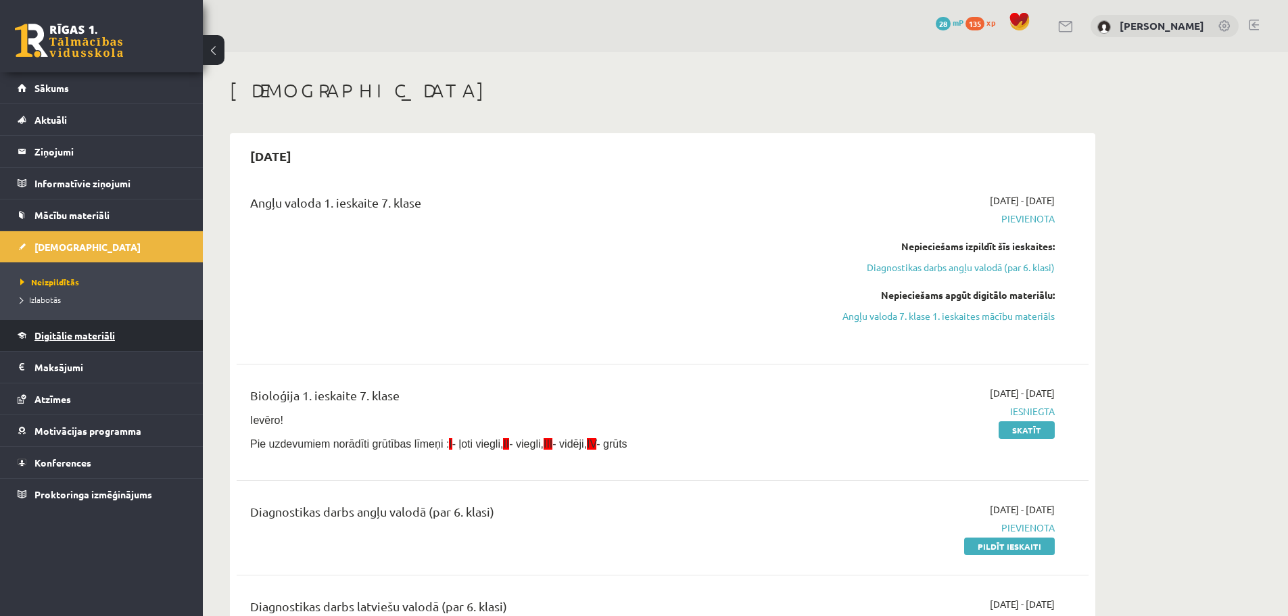
click at [83, 346] on link "Digitālie materiāli" at bounding box center [102, 335] width 168 height 31
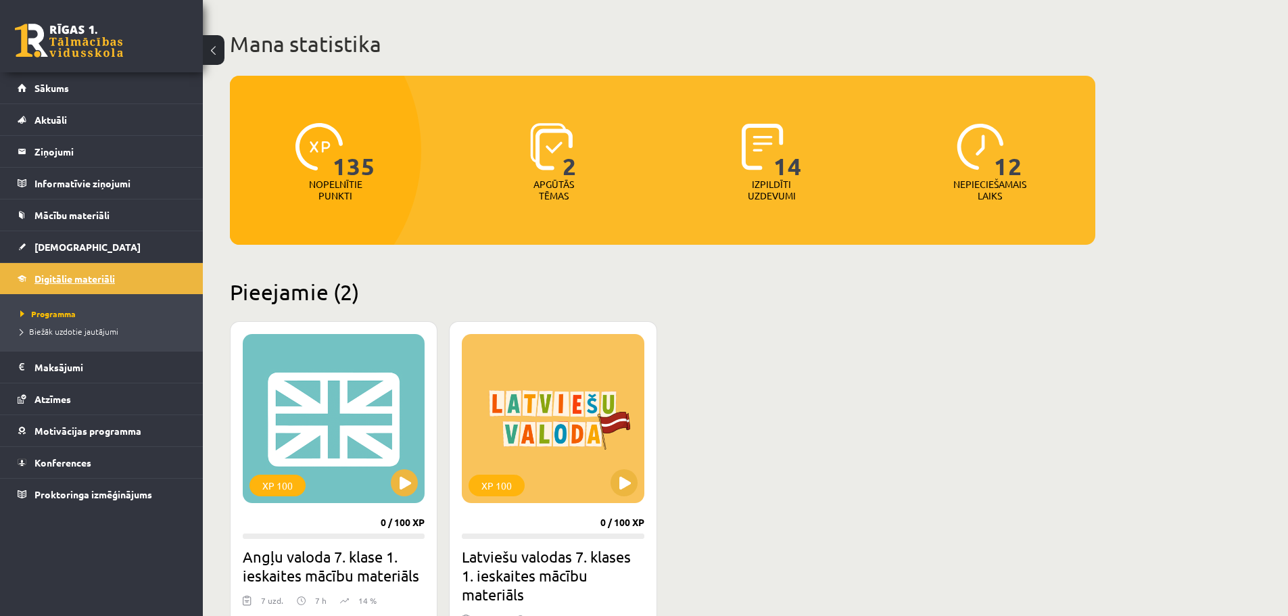
scroll to position [68, 0]
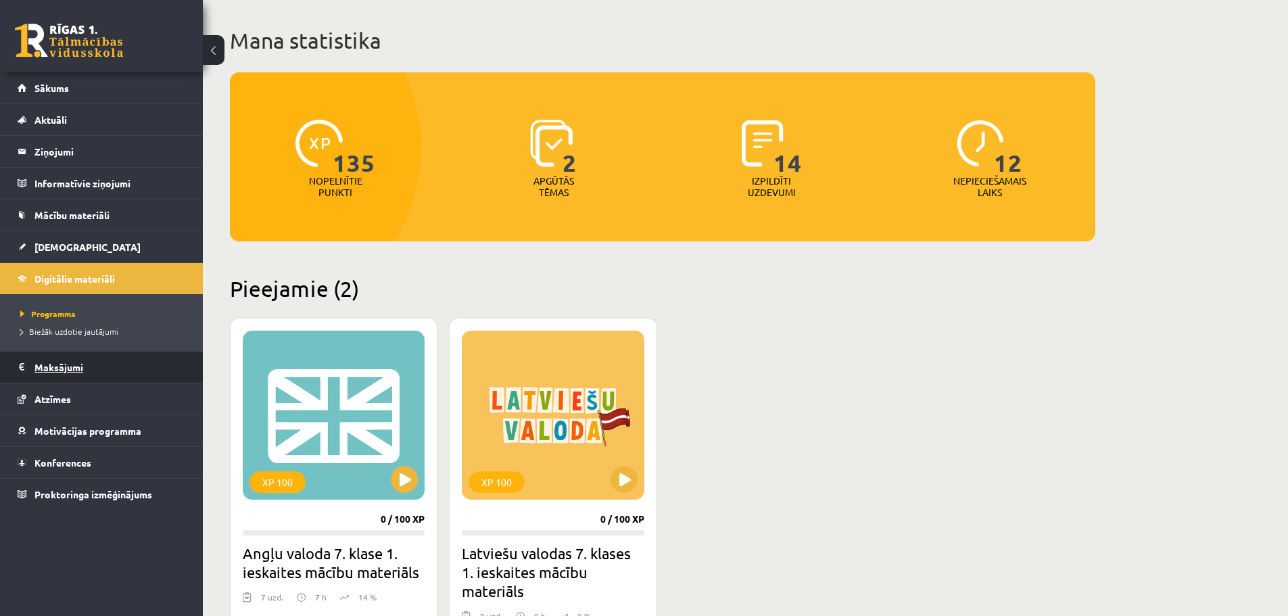
click at [66, 365] on legend "Maksājumi 0" at bounding box center [109, 367] width 151 height 31
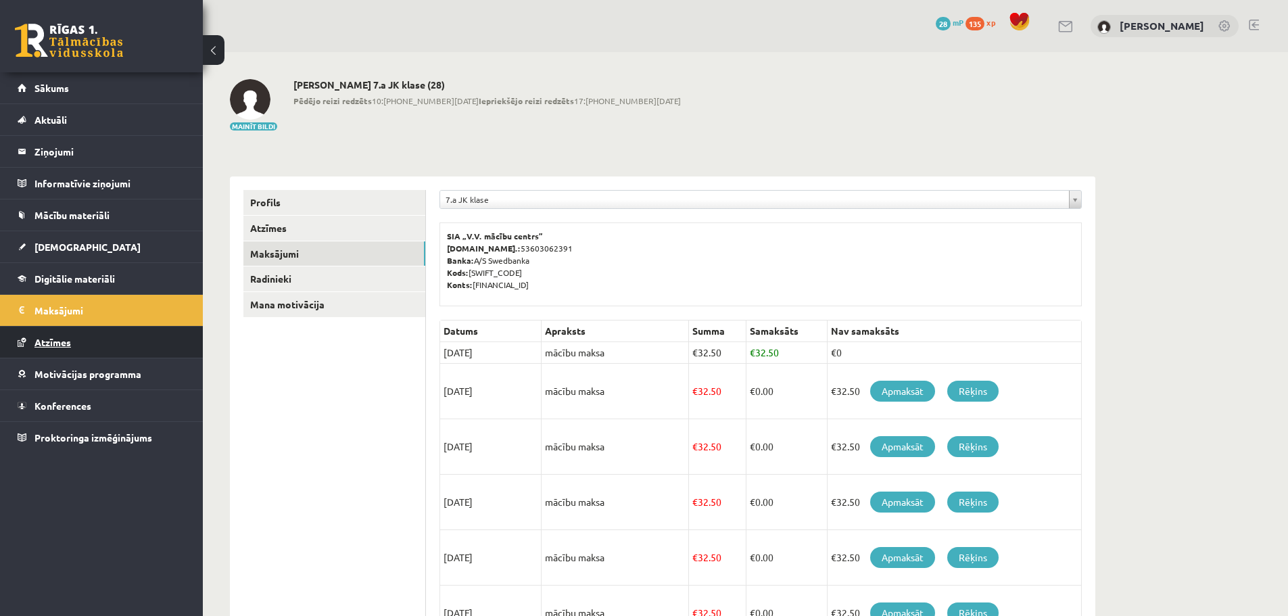
click at [68, 337] on span "Atzīmes" at bounding box center [52, 342] width 37 height 12
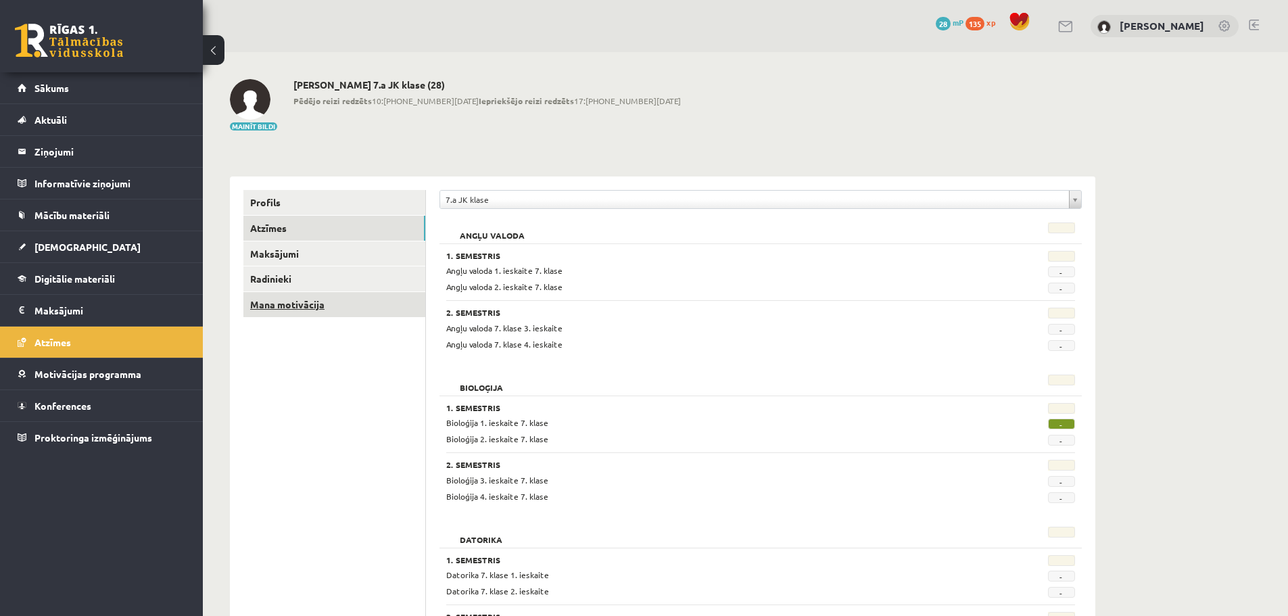
click at [301, 297] on link "Mana motivācija" at bounding box center [334, 304] width 182 height 25
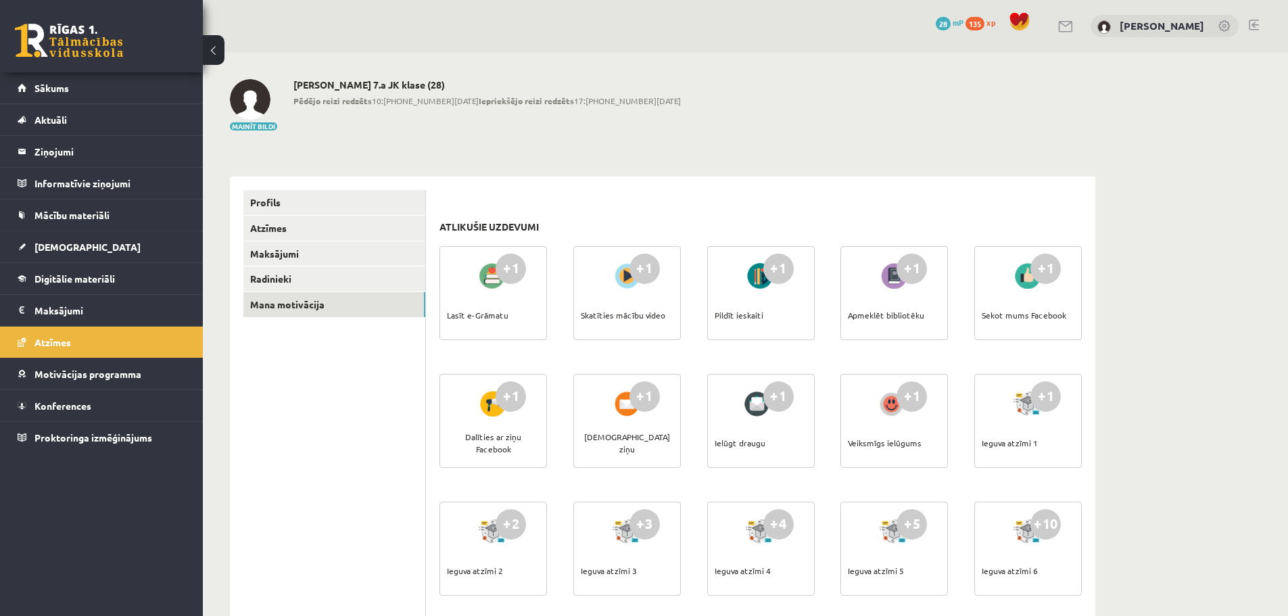
click at [473, 314] on div "Lasīt e-Grāmatu" at bounding box center [478, 314] width 62 height 47
click at [355, 202] on link "Profils" at bounding box center [334, 202] width 182 height 25
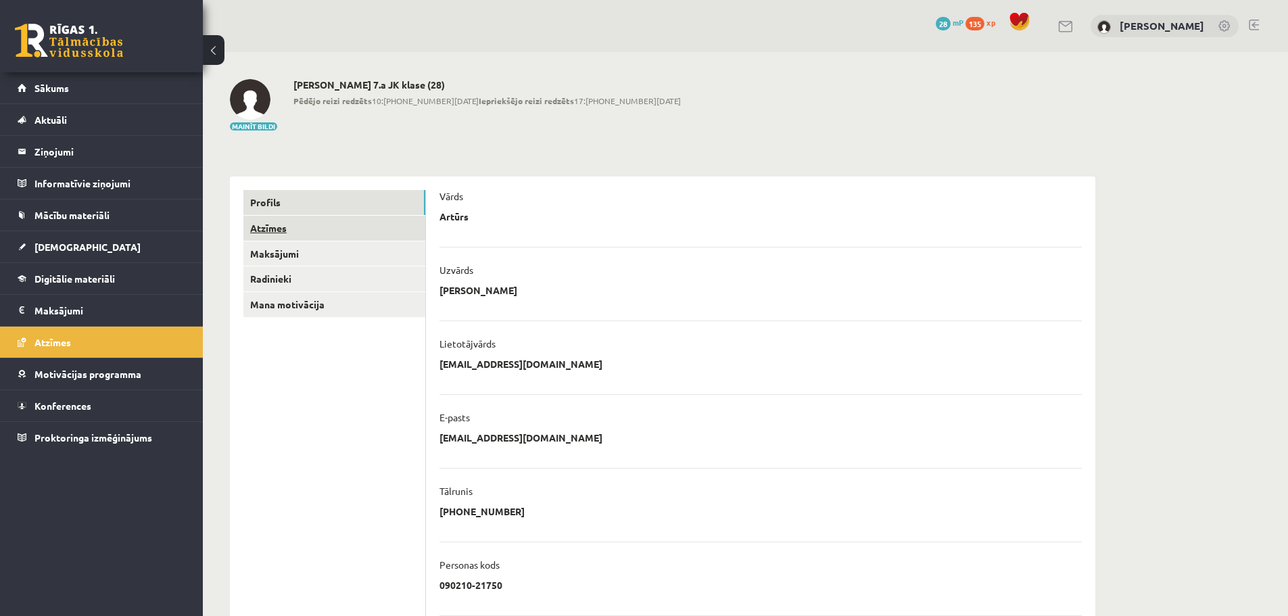
click at [321, 229] on link "Atzīmes" at bounding box center [334, 228] width 182 height 25
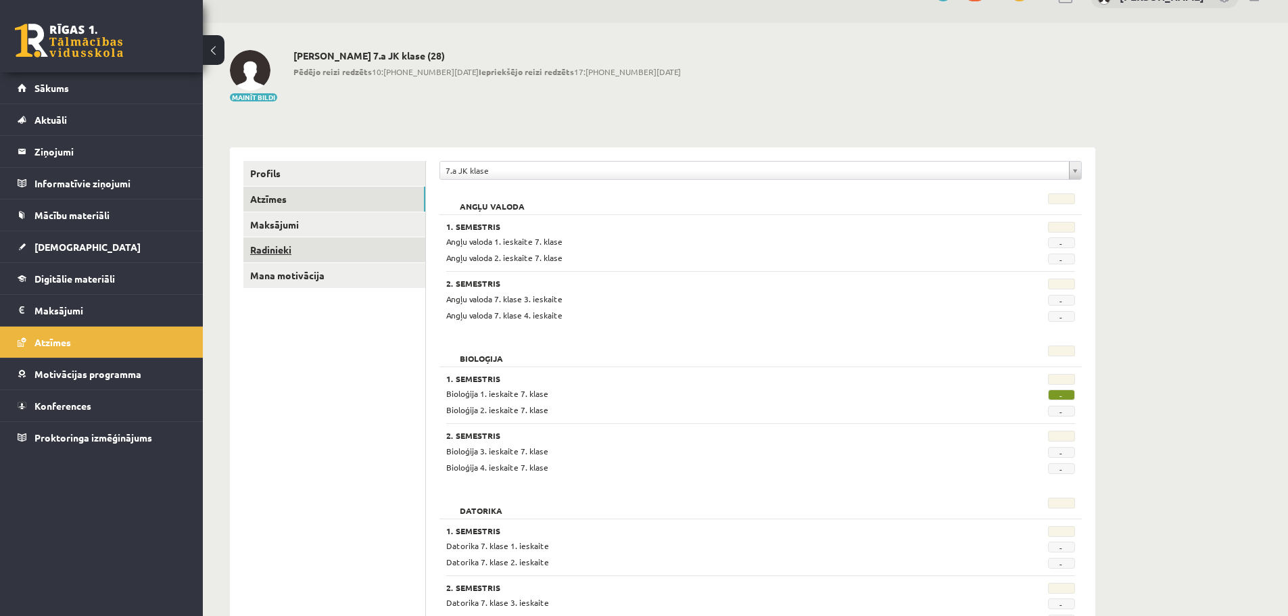
scroll to position [68, 0]
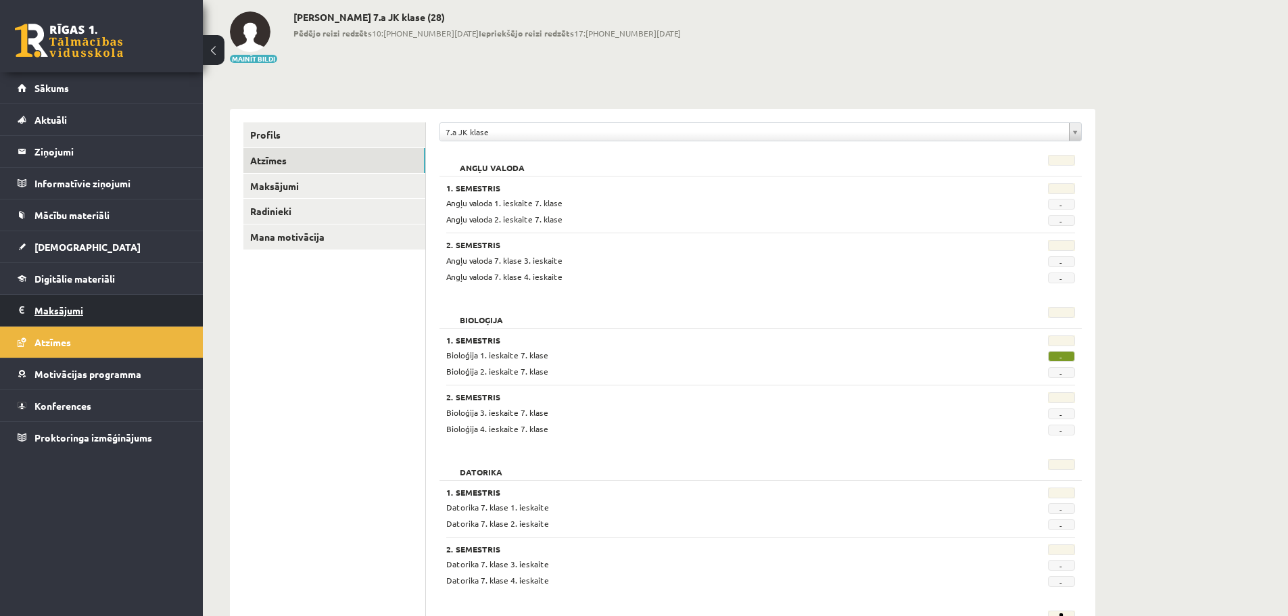
click at [128, 319] on legend "Maksājumi 0" at bounding box center [109, 310] width 151 height 31
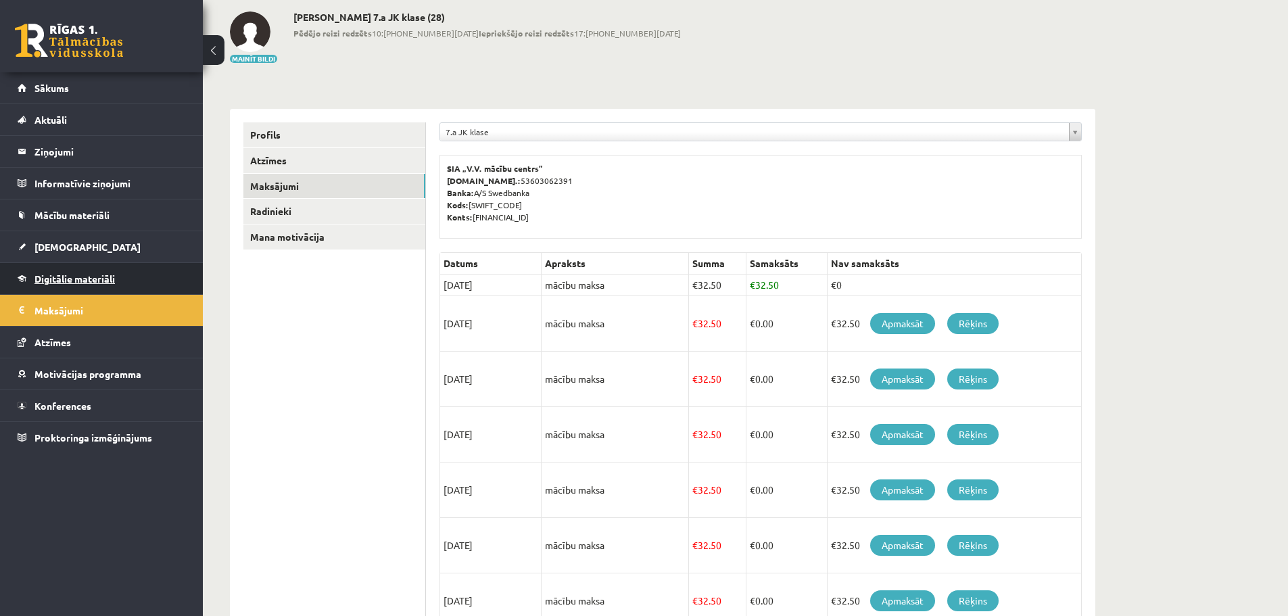
click at [118, 283] on link "Digitālie materiāli" at bounding box center [102, 278] width 168 height 31
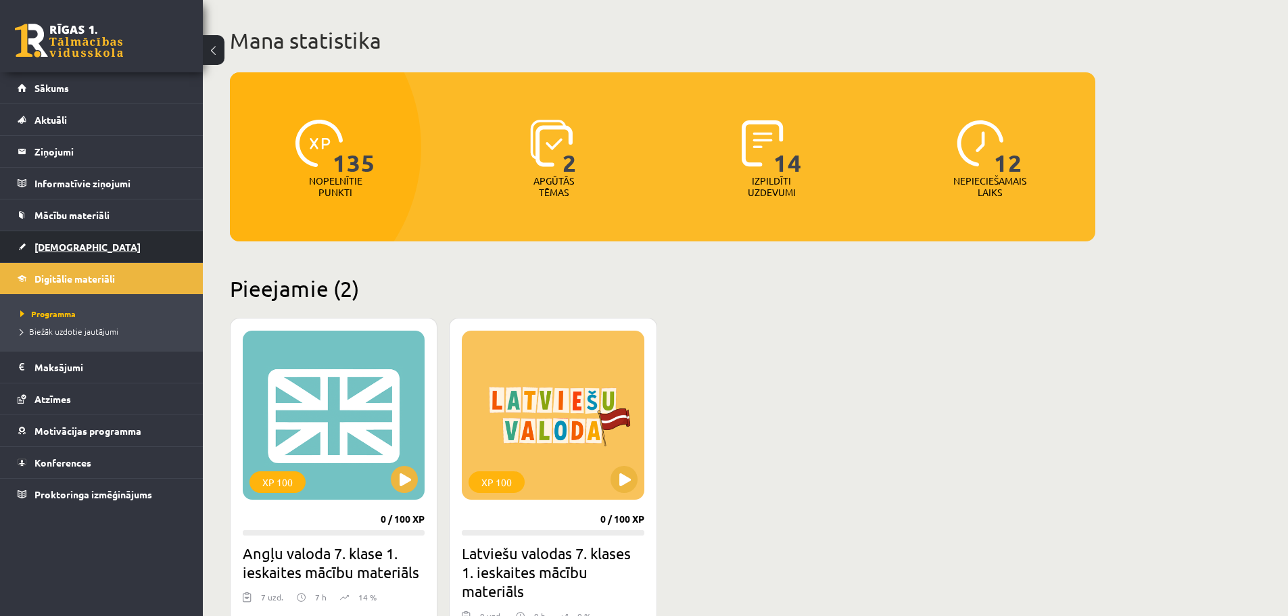
click at [77, 247] on link "[DEMOGRAPHIC_DATA]" at bounding box center [102, 246] width 168 height 31
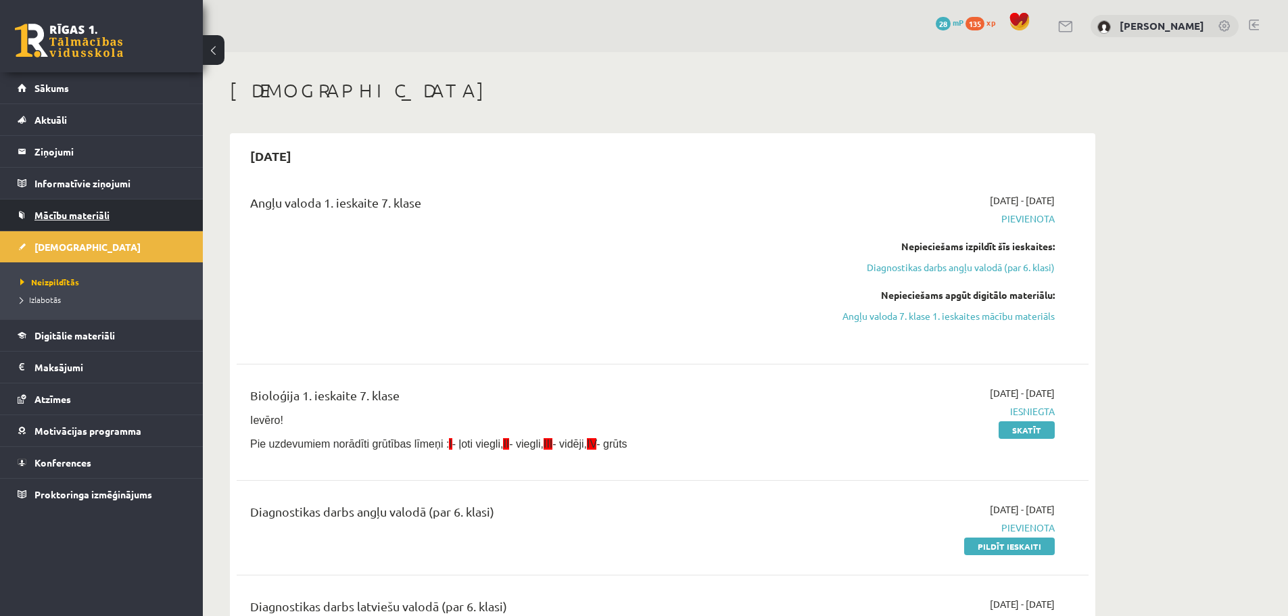
click at [80, 203] on link "Mācību materiāli" at bounding box center [102, 215] width 168 height 31
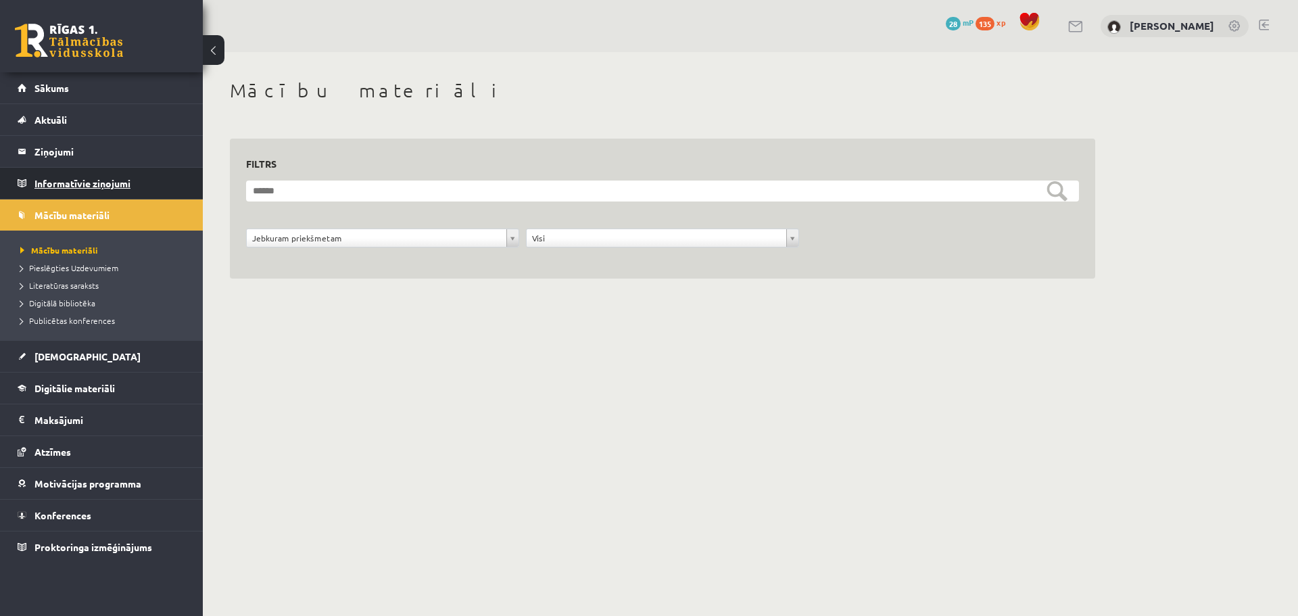
click at [90, 185] on legend "Informatīvie ziņojumi 0" at bounding box center [109, 183] width 151 height 31
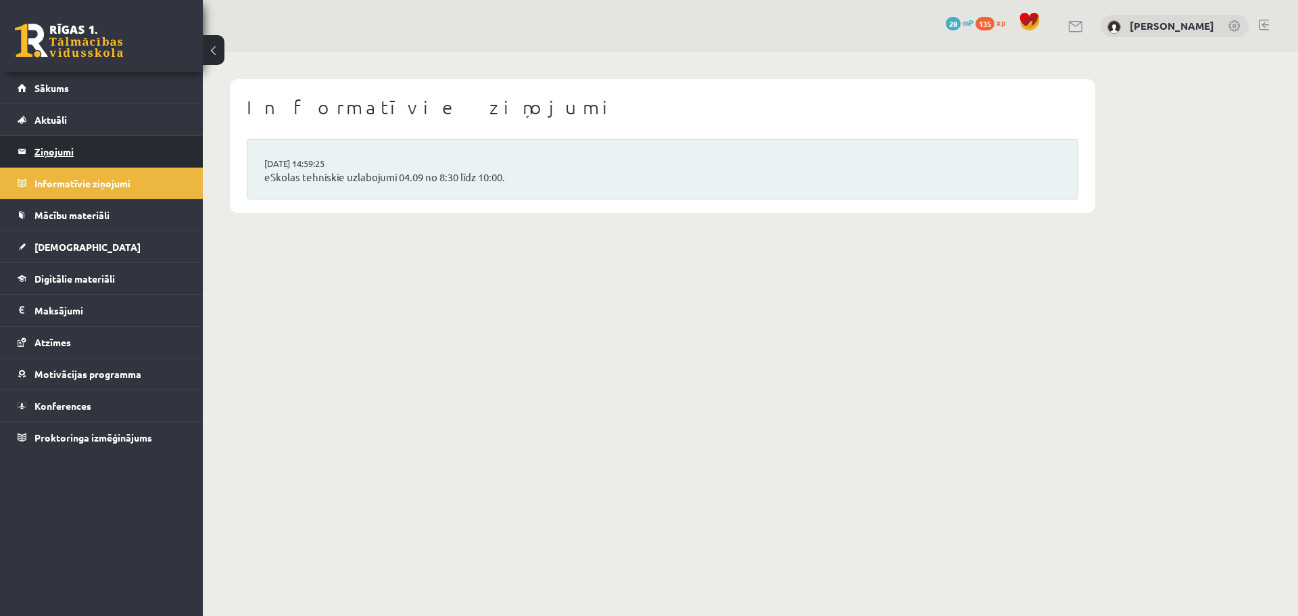
click at [87, 162] on legend "Ziņojumi 0" at bounding box center [109, 151] width 151 height 31
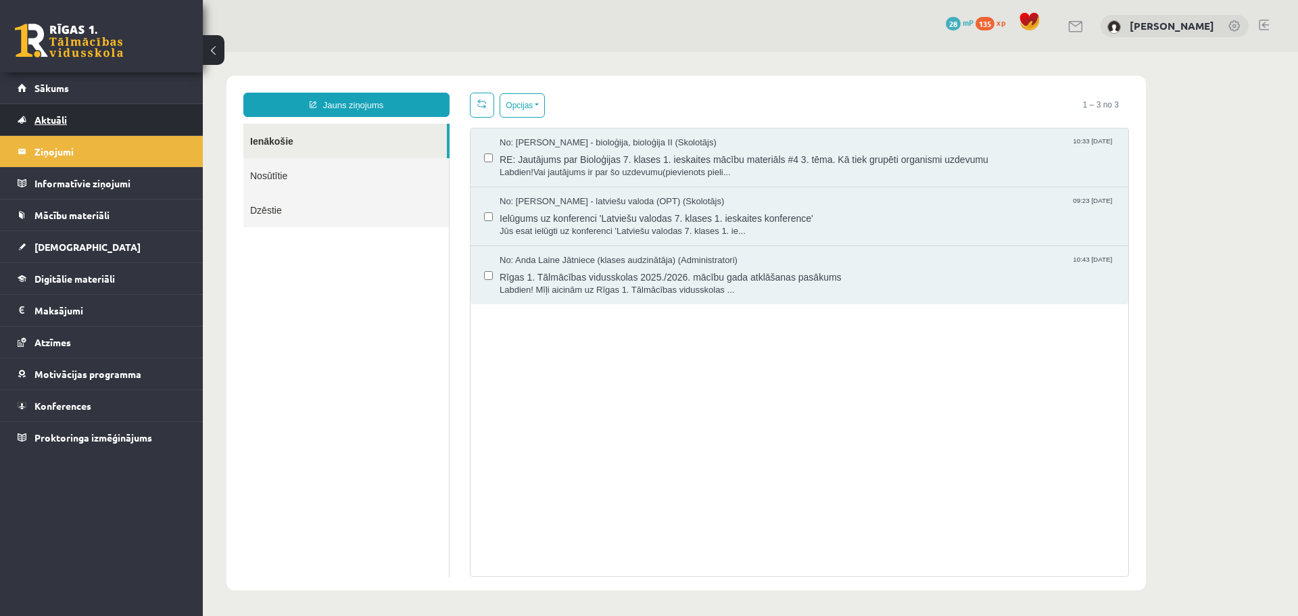
click at [95, 128] on link "Aktuāli" at bounding box center [102, 119] width 168 height 31
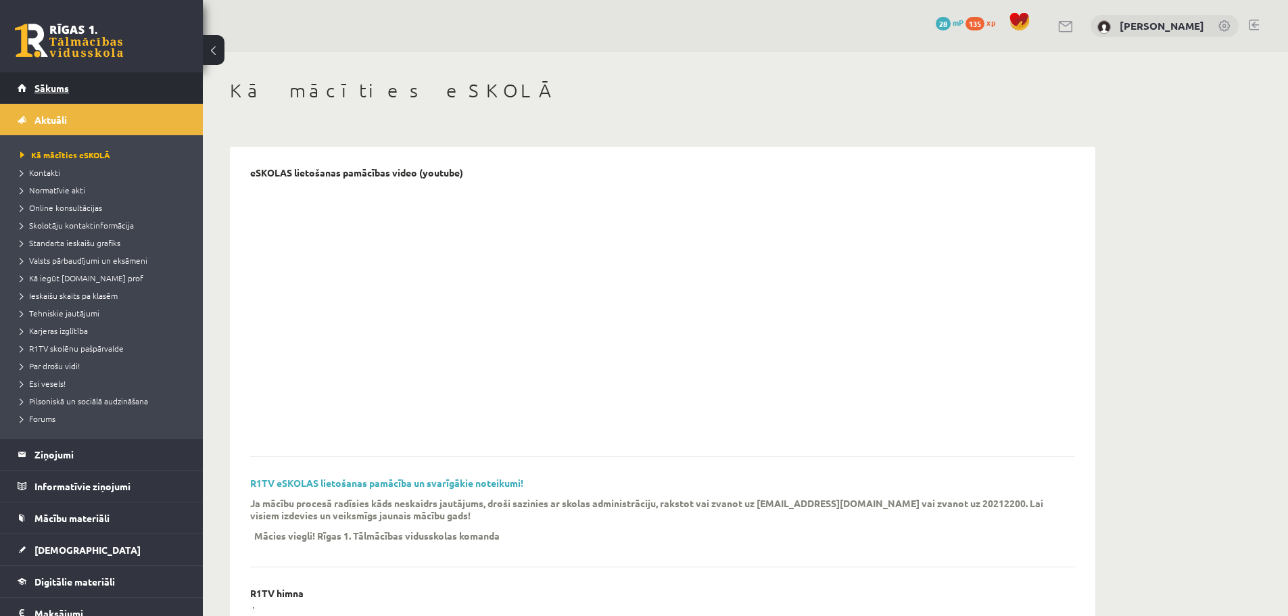
click at [95, 91] on link "Sākums" at bounding box center [102, 87] width 168 height 31
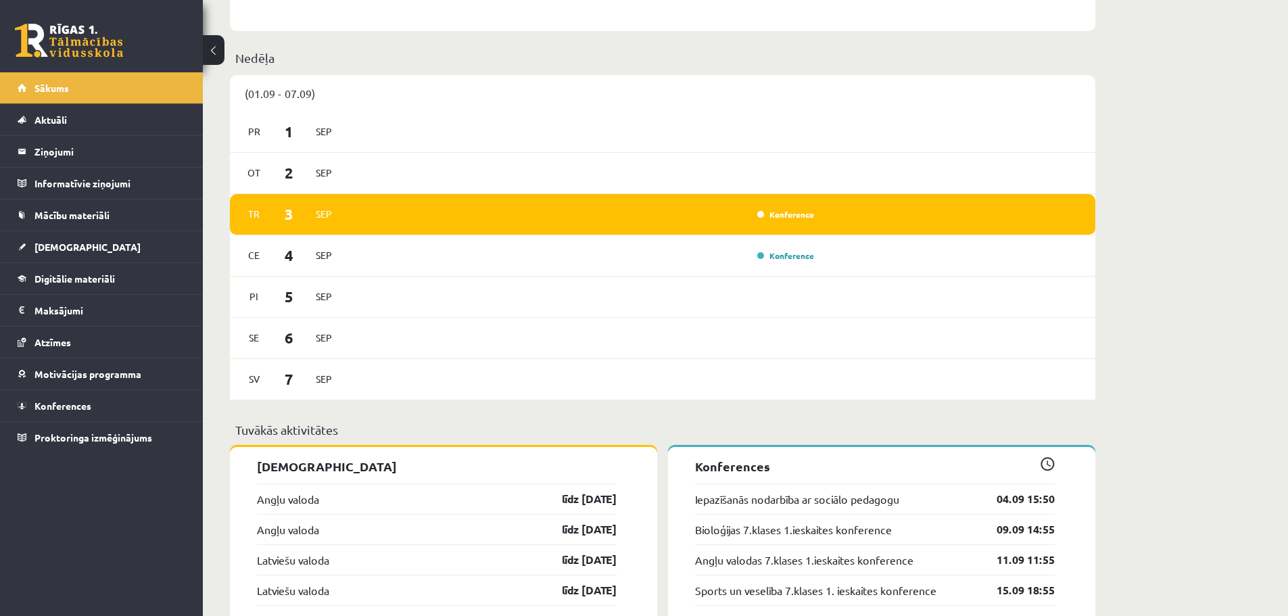
scroll to position [947, 0]
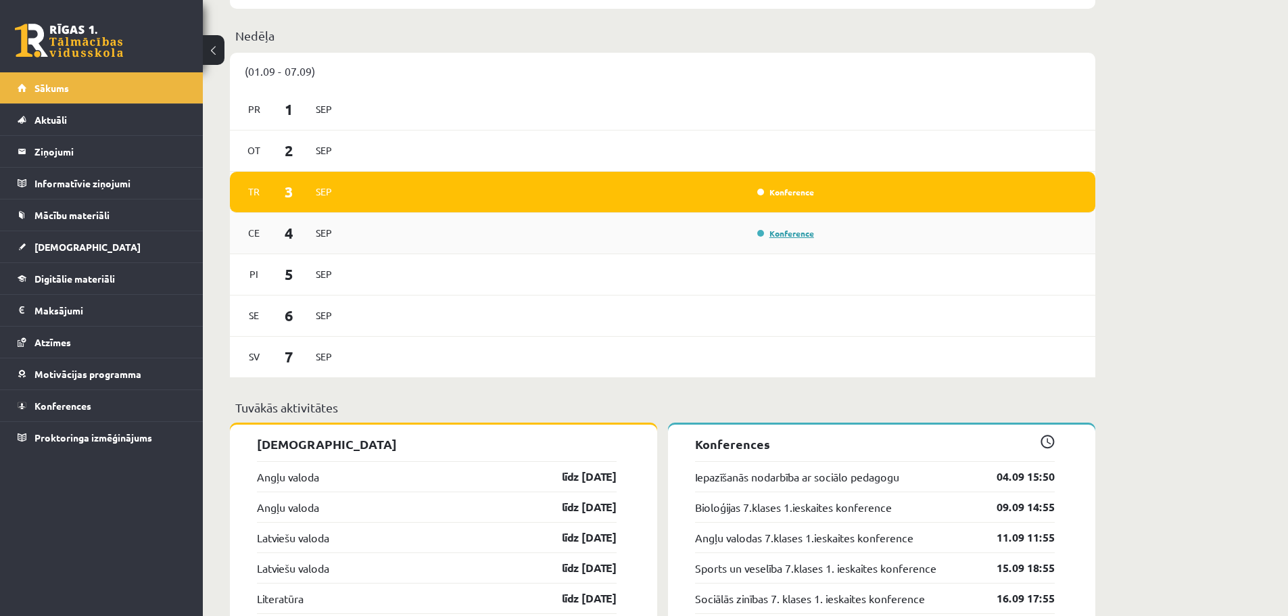
click at [782, 234] on link "Konference" at bounding box center [785, 233] width 57 height 11
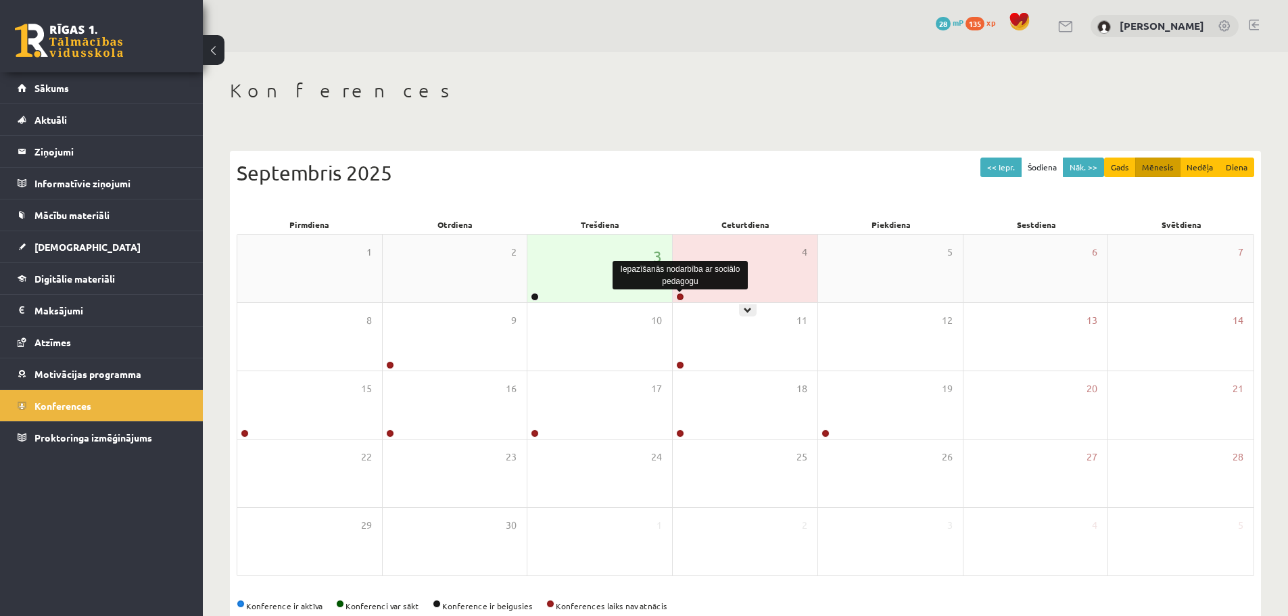
click at [682, 294] on link at bounding box center [680, 297] width 8 height 8
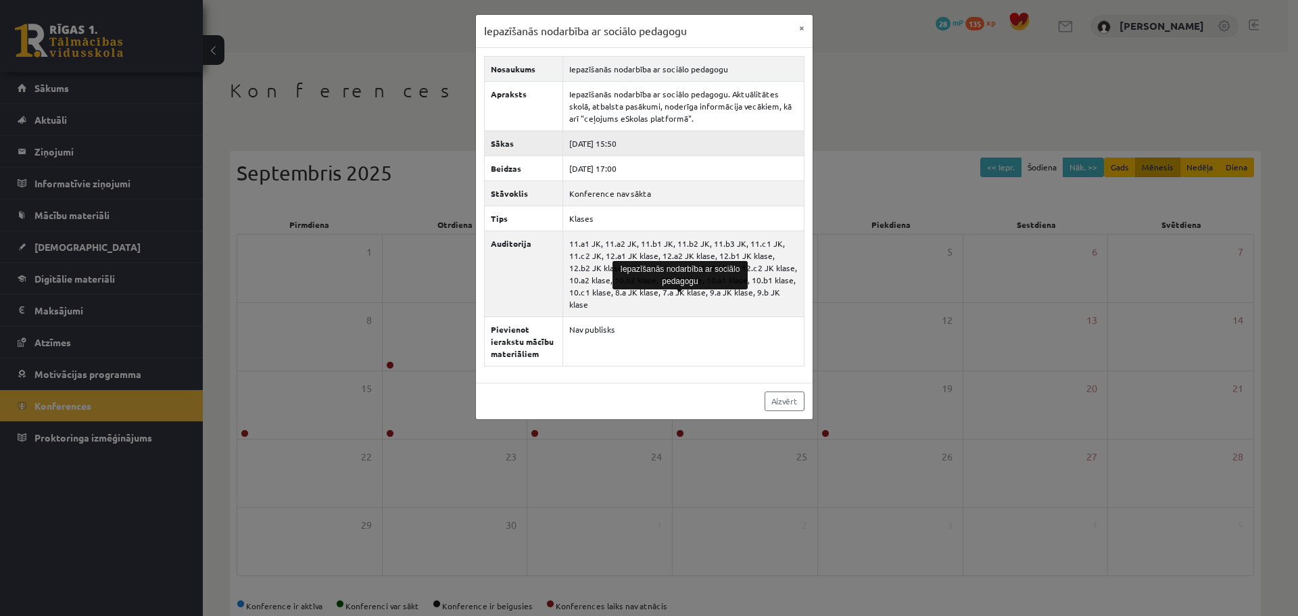
click at [630, 145] on td "[DATE] 15:50" at bounding box center [683, 143] width 241 height 25
click at [314, 185] on div "Iepazīšanās nodarbība ar sociālo pedagogu × Nosaukums Iepazīšanās nodarbība ar …" at bounding box center [649, 308] width 1298 height 616
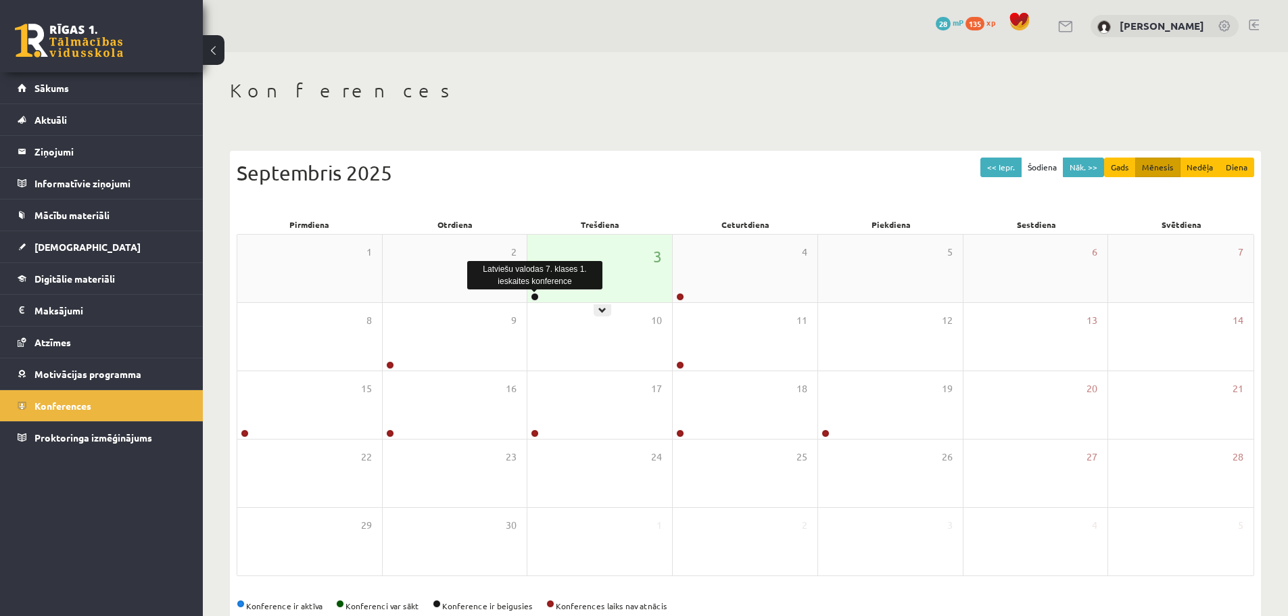
click at [533, 298] on link at bounding box center [535, 297] width 8 height 8
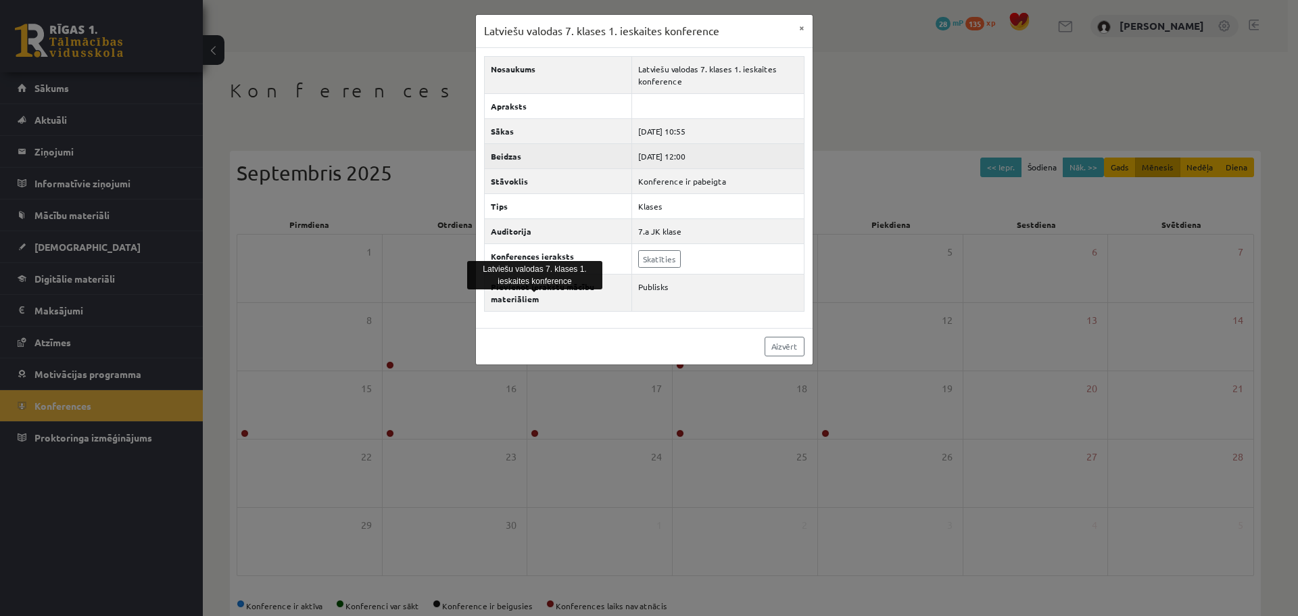
click at [694, 148] on td "[DATE] 12:00" at bounding box center [718, 155] width 172 height 25
click at [694, 152] on td "[DATE] 12:00" at bounding box center [718, 155] width 172 height 25
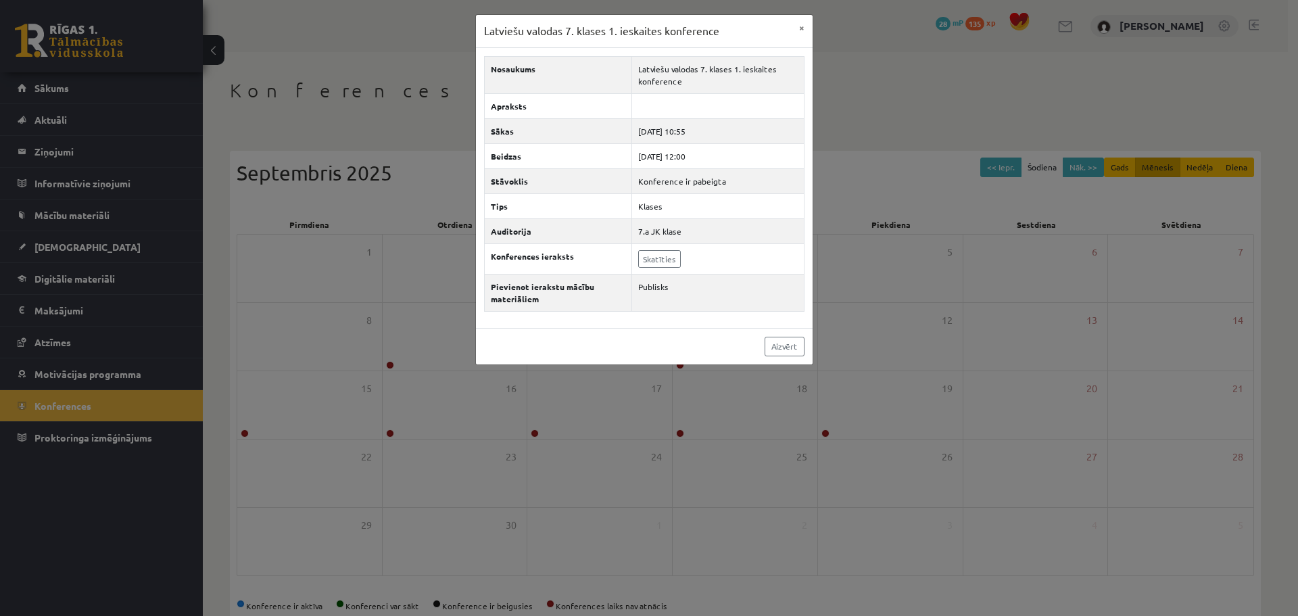
click at [876, 181] on div "Latviešu valodas 7. klases 1. ieskaites konference × Nosaukums Latviešu valodas…" at bounding box center [649, 308] width 1298 height 616
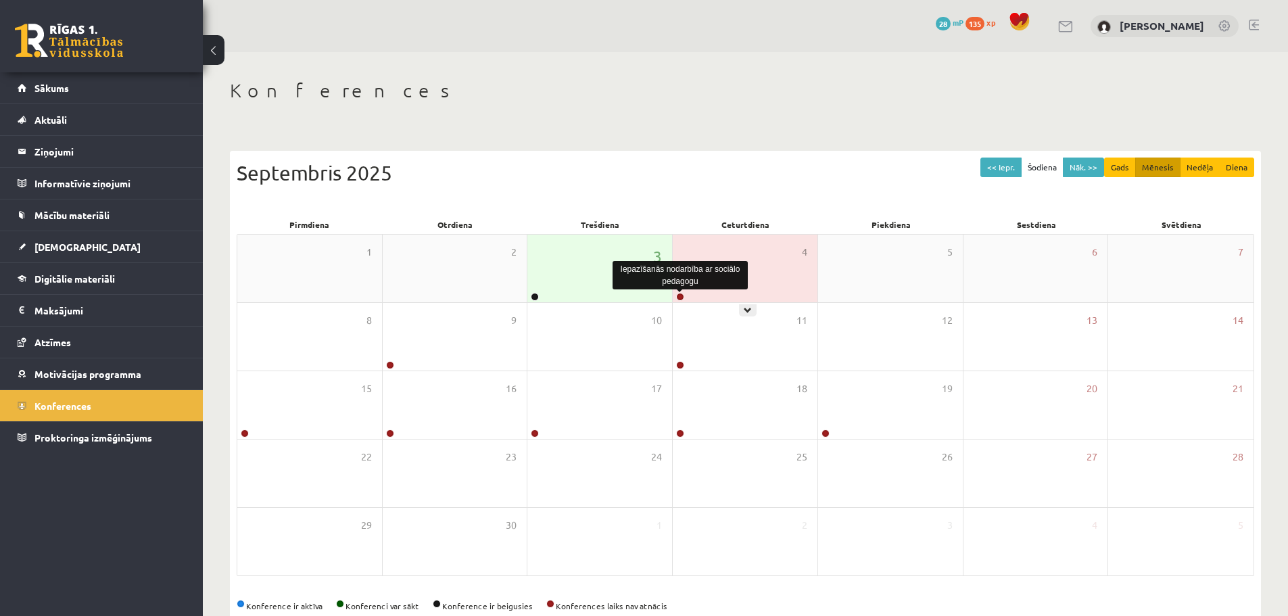
click at [680, 296] on link at bounding box center [680, 297] width 8 height 8
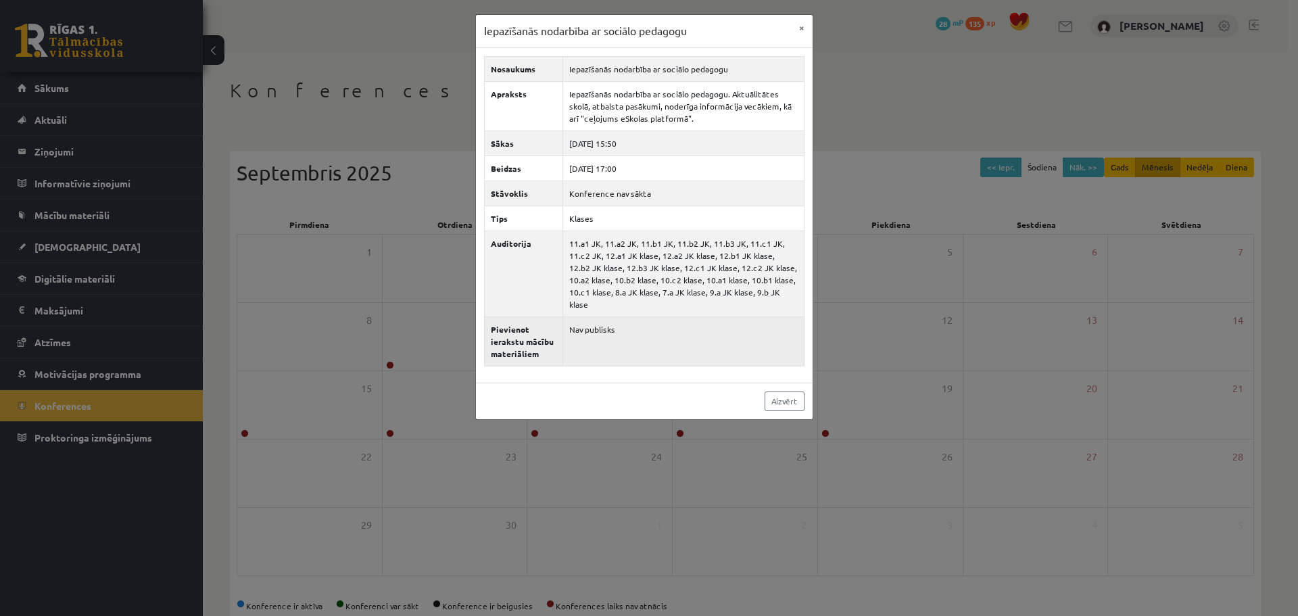
click at [587, 318] on td "Nav publisks" at bounding box center [683, 341] width 241 height 49
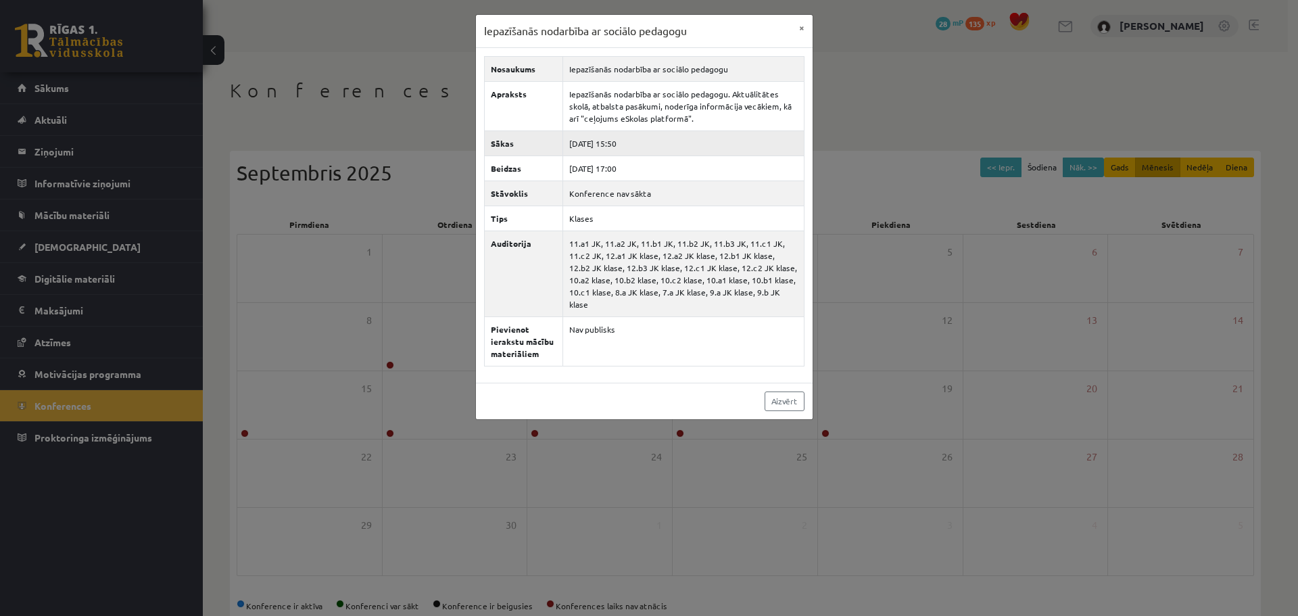
click at [629, 140] on td "[DATE] 15:50" at bounding box center [683, 143] width 241 height 25
click at [803, 30] on button "×" at bounding box center [802, 28] width 22 height 26
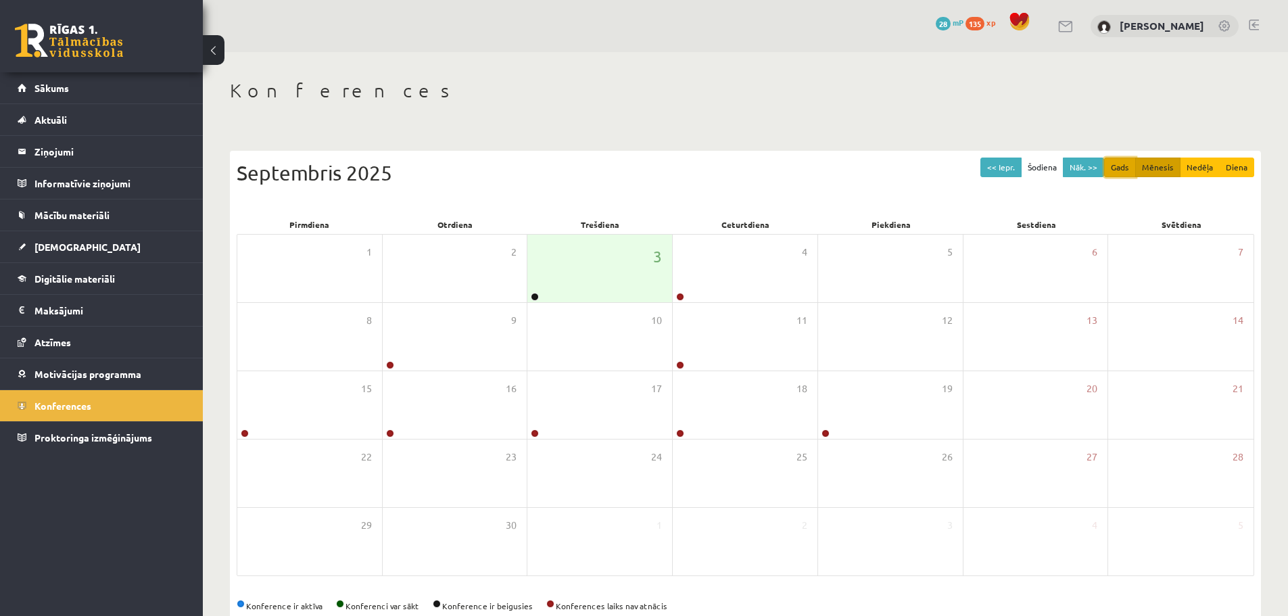
click at [1125, 164] on button "Gads" at bounding box center [1120, 168] width 32 height 20
click at [1121, 127] on div "Konferences << Iepr. Šodiena Nāk. >> Gads Mēnesis Nedēļa Diena [DATE] Pirmdiena…" at bounding box center [745, 349] width 1085 height 594
click at [1154, 126] on div "Konferences << Iepr. Šodiena Nāk. >> Gads Mēnesis Nedēļa Diena [DATE] Pirmdiena…" at bounding box center [745, 349] width 1085 height 594
click at [1154, 136] on div "Konferences << Iepr. Šodiena Nāk. >> Gads Mēnesis Nedēļa Diena [DATE] Pirmdiena…" at bounding box center [745, 349] width 1085 height 594
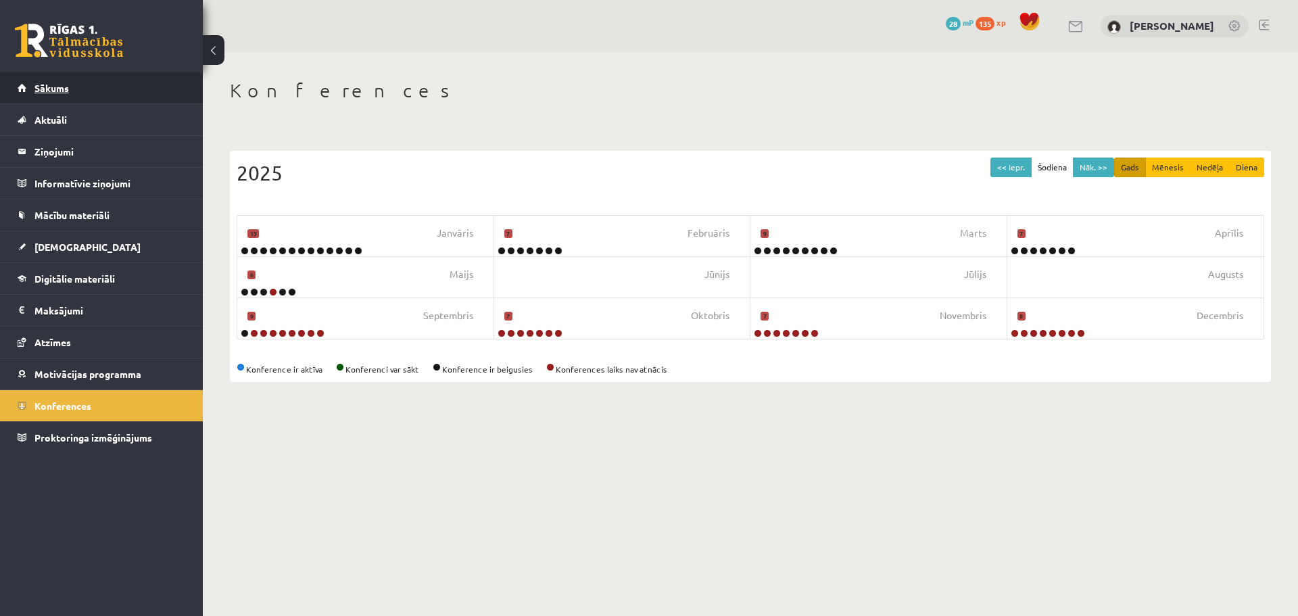
click at [82, 92] on link "Sākums" at bounding box center [102, 87] width 168 height 31
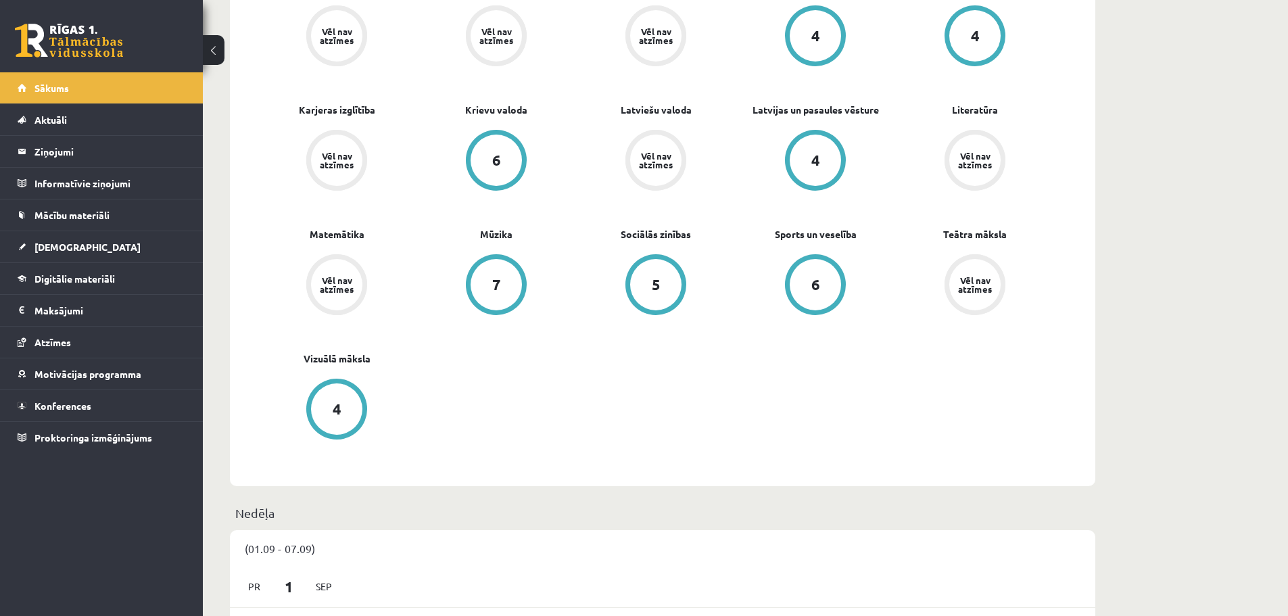
scroll to position [473, 0]
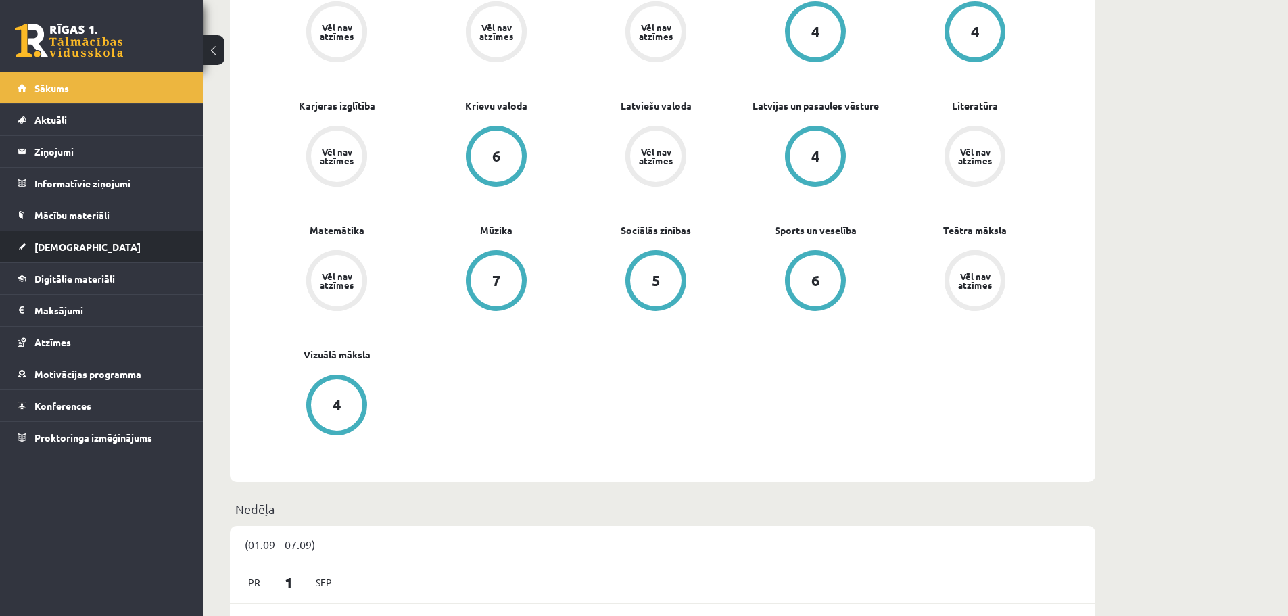
click at [59, 243] on span "[DEMOGRAPHIC_DATA]" at bounding box center [87, 247] width 106 height 12
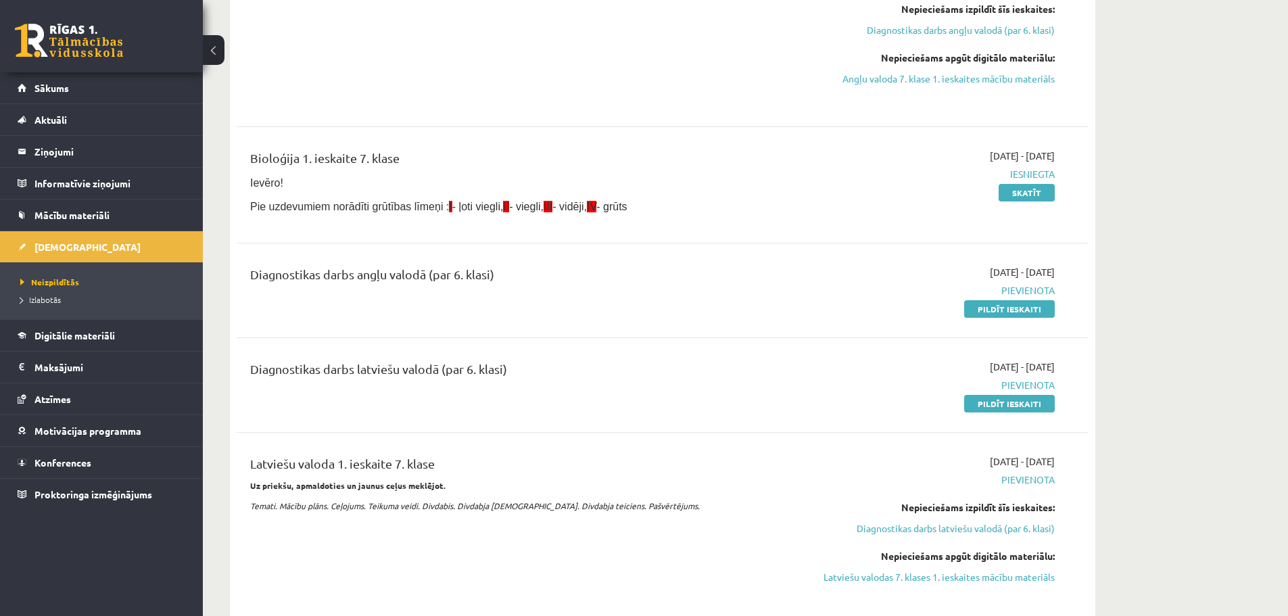
scroll to position [203, 0]
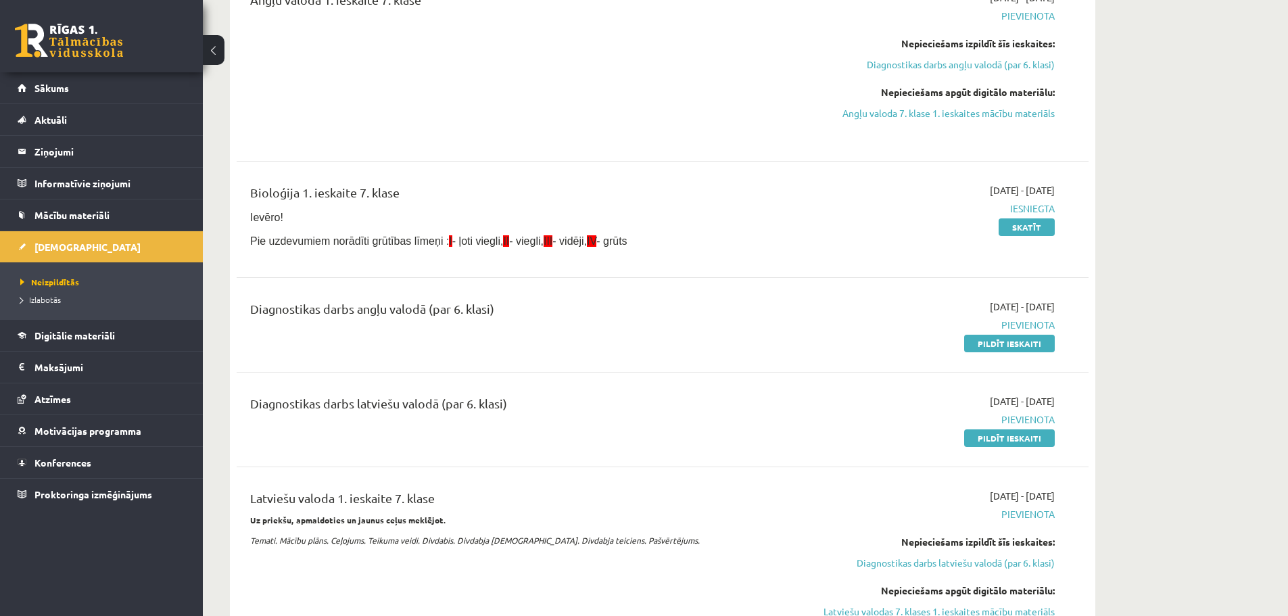
click at [326, 179] on div "Bioloģija 1. ieskaite 7. klase Ievēro! Pie uzdevumiem norādīti grūtības līmeņi …" at bounding box center [663, 219] width 852 height 99
click at [544, 241] on span "III" at bounding box center [548, 240] width 9 height 11
click at [544, 238] on span "III" at bounding box center [548, 240] width 9 height 11
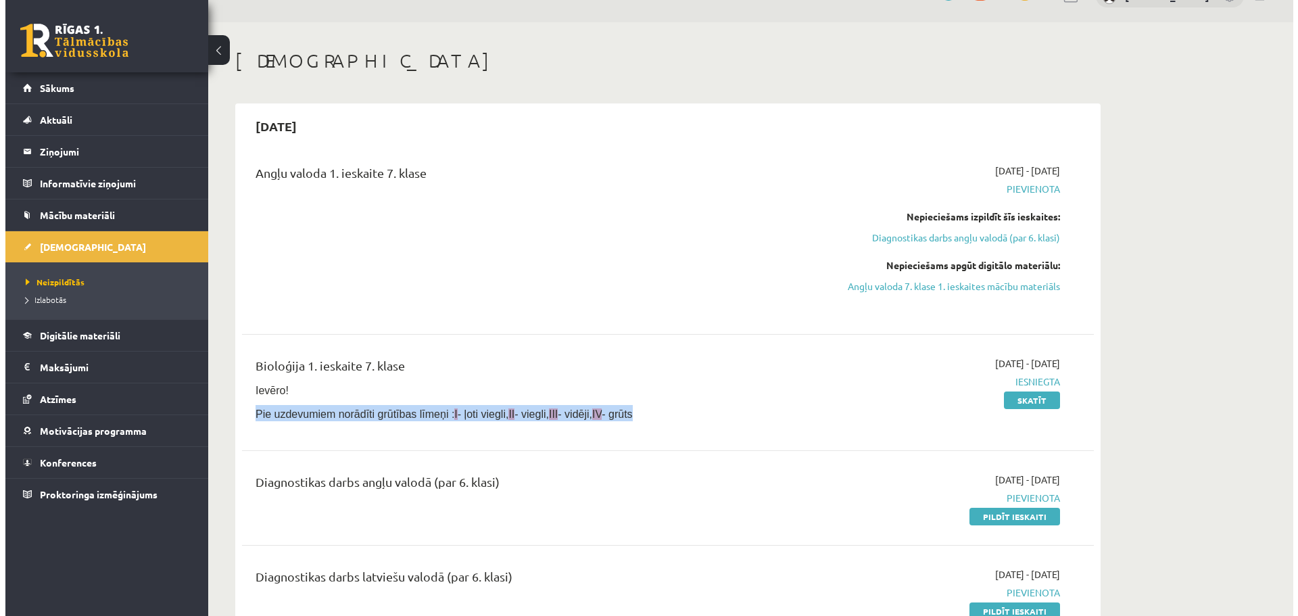
scroll to position [0, 0]
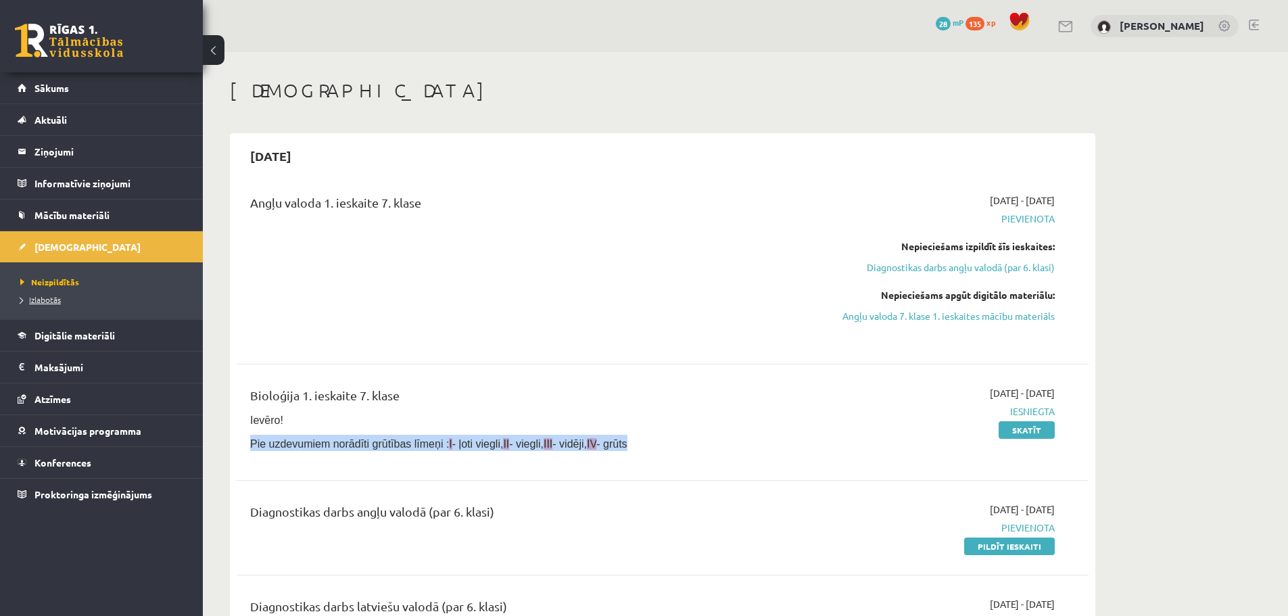
click at [51, 301] on span "Izlabotās" at bounding box center [40, 299] width 41 height 11
